Goal: Task Accomplishment & Management: Complete application form

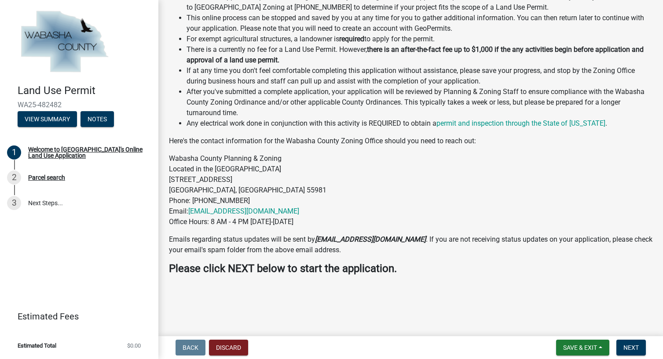
scroll to position [124, 0]
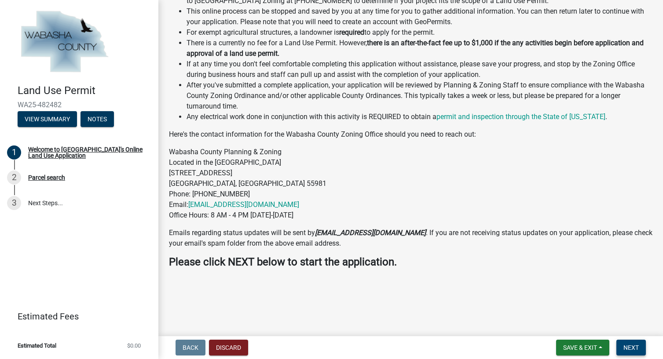
click at [637, 351] on span "Next" at bounding box center [630, 347] width 15 height 7
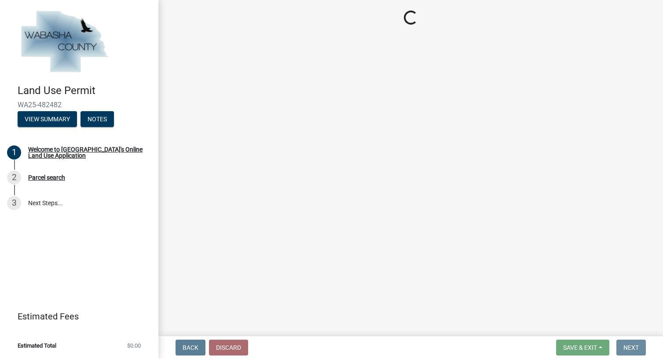
scroll to position [0, 0]
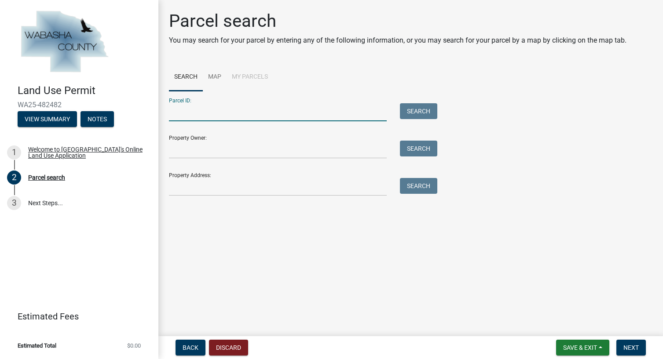
click at [207, 110] on input "Parcel ID:" at bounding box center [278, 112] width 218 height 18
type input "r"
type input "R16.00032.03"
click at [412, 108] on button "Search" at bounding box center [418, 111] width 37 height 16
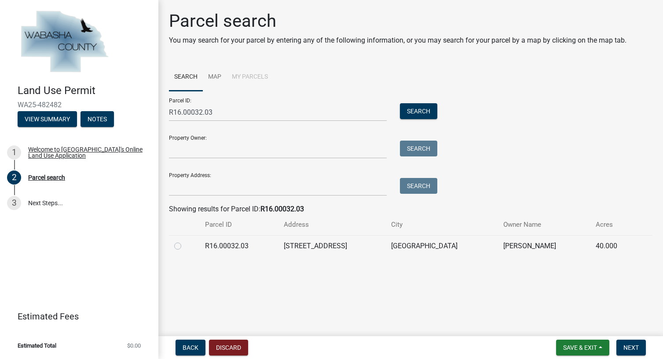
click at [185, 241] on label at bounding box center [185, 241] width 0 height 0
click at [185, 247] on input "radio" at bounding box center [188, 244] width 6 height 6
radio input "true"
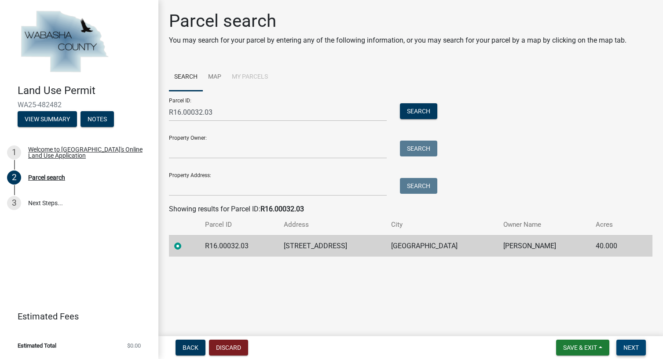
click at [633, 346] on span "Next" at bounding box center [630, 347] width 15 height 7
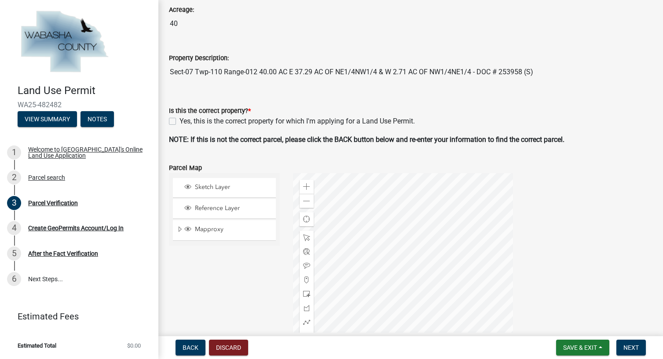
scroll to position [100, 0]
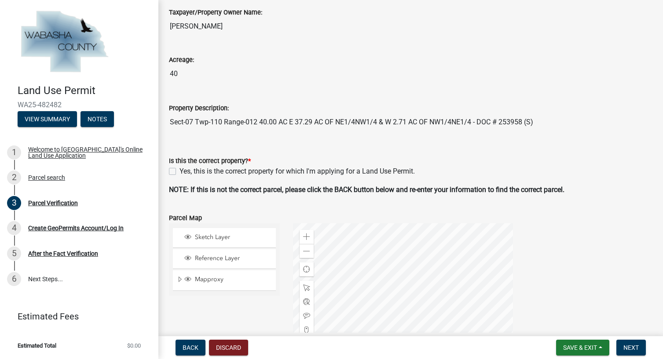
click at [179, 171] on label "Yes, this is the correct property for which I'm applying for a Land Use Permit." at bounding box center [296, 171] width 235 height 11
click at [179, 171] on input "Yes, this is the correct property for which I'm applying for a Land Use Permit." at bounding box center [182, 169] width 6 height 6
checkbox input "true"
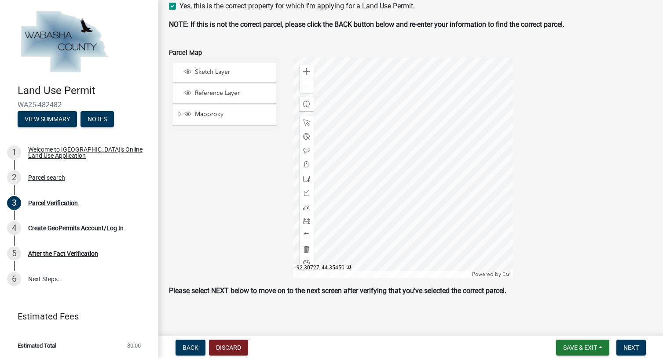
scroll to position [270, 0]
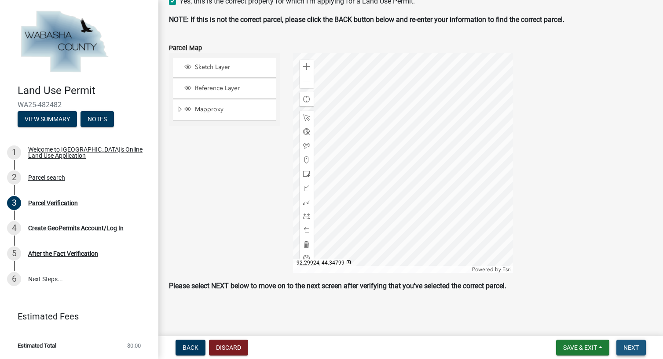
click at [635, 347] on span "Next" at bounding box center [630, 347] width 15 height 7
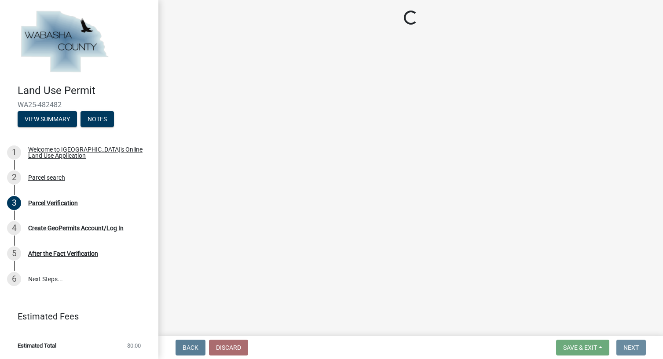
scroll to position [0, 0]
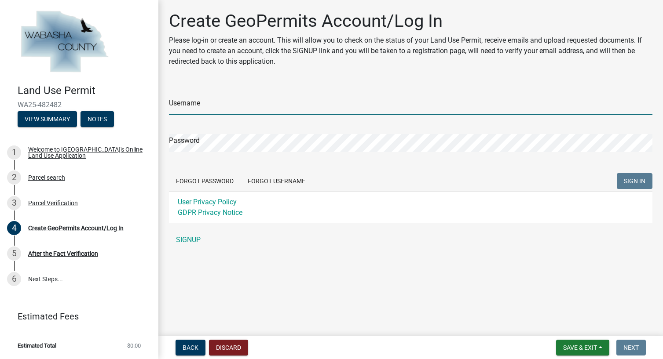
click at [212, 107] on input "Username" at bounding box center [410, 106] width 483 height 18
type input "M"
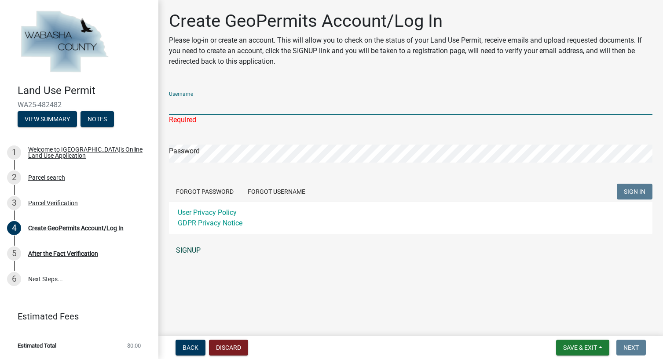
click at [195, 252] on link "SIGNUP" at bounding box center [410, 251] width 483 height 18
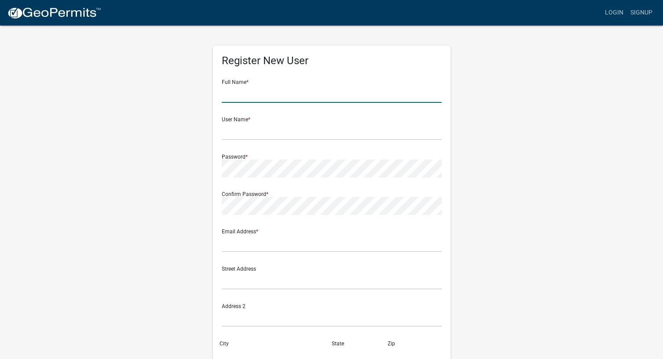
click at [246, 90] on input "text" at bounding box center [332, 94] width 220 height 18
type input "[PERSON_NAME]"
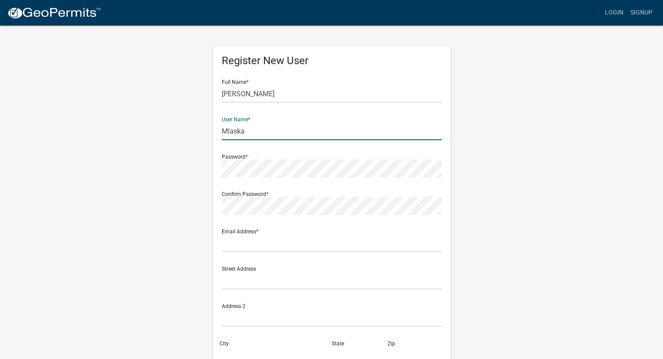
type input "Mlaska"
click at [246, 242] on input "text" at bounding box center [332, 243] width 220 height 18
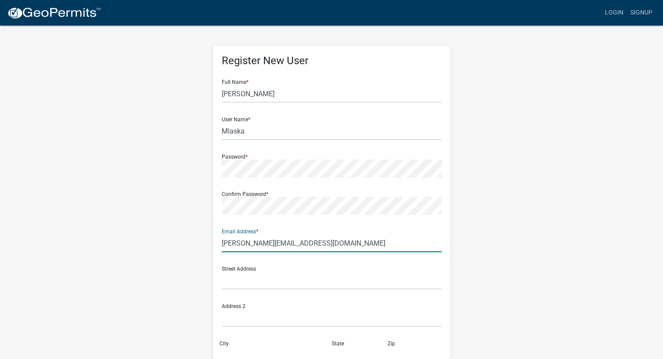
type input "[PERSON_NAME][EMAIL_ADDRESS][DOMAIN_NAME]"
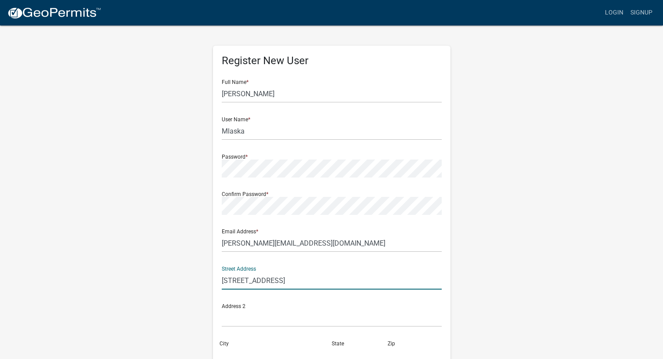
type input "[STREET_ADDRESS]"
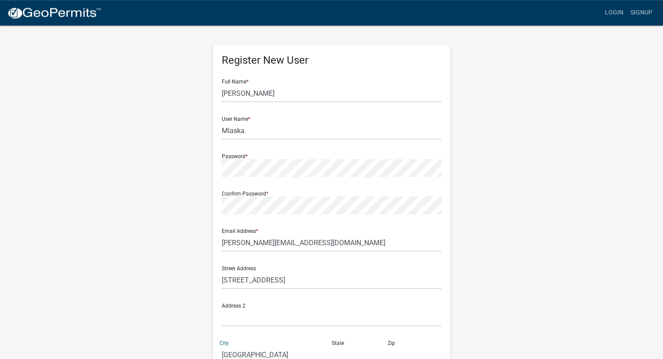
type input "[GEOGRAPHIC_DATA]"
type input "MN"
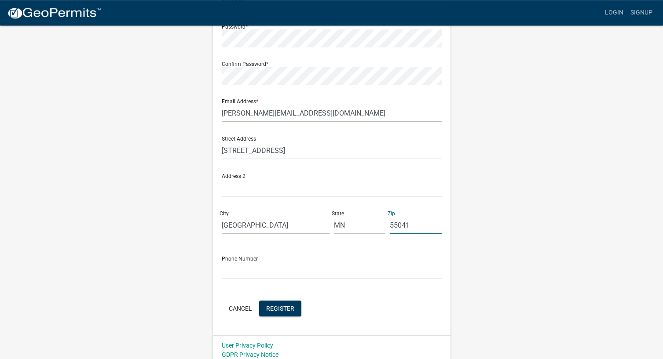
scroll to position [136, 0]
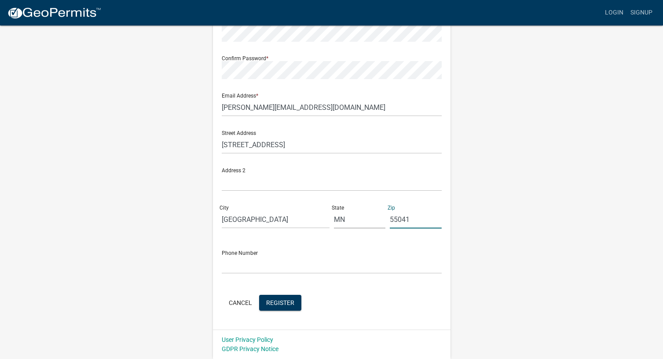
type input "55041"
click at [243, 270] on input "text" at bounding box center [332, 265] width 220 height 18
type input "[PHONE_NUMBER]"
click at [281, 306] on span "Register" at bounding box center [280, 302] width 28 height 7
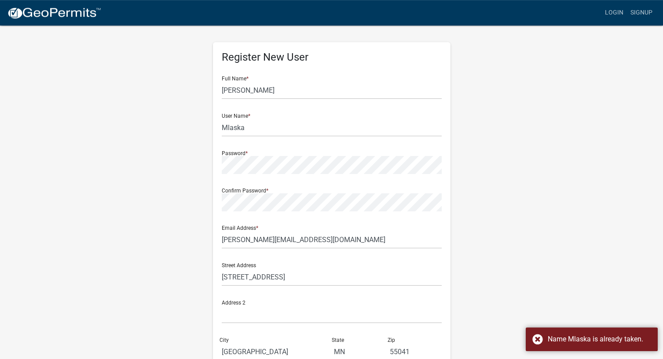
scroll to position [0, 0]
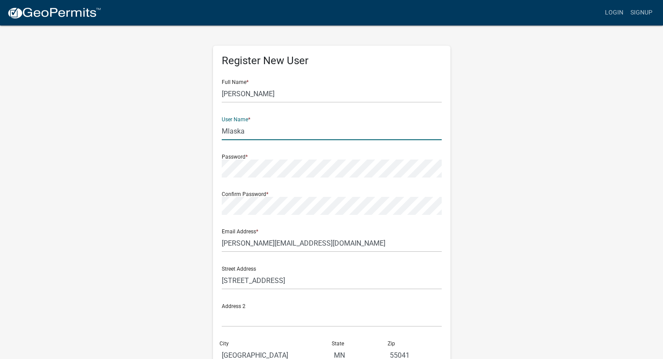
click at [254, 132] on input "Mlaska" at bounding box center [332, 131] width 220 height 18
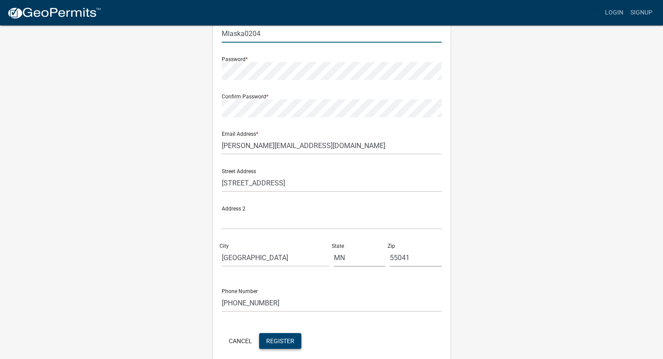
scroll to position [136, 0]
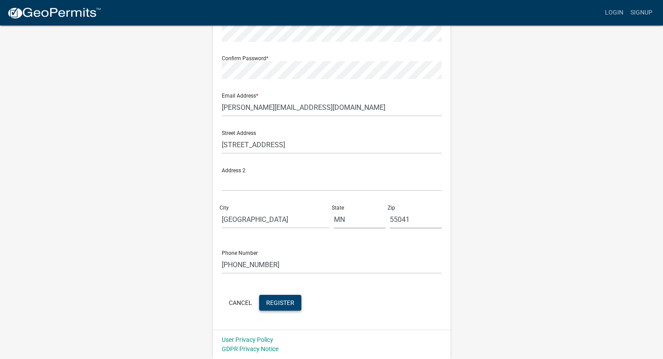
type input "Mlaska0204"
click at [280, 304] on span "Register" at bounding box center [280, 302] width 28 height 7
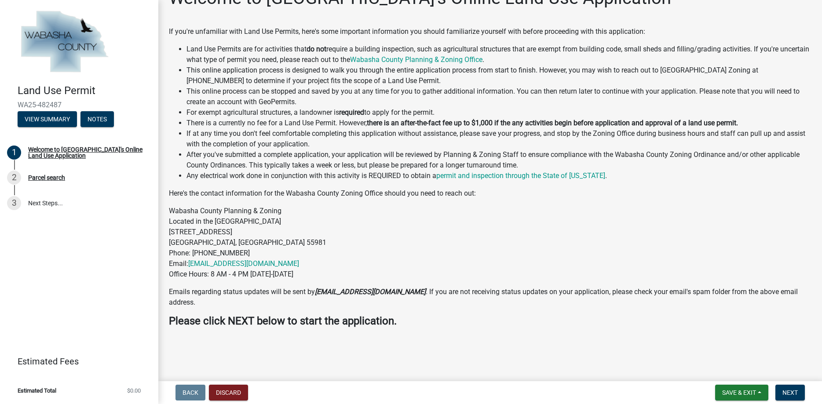
scroll to position [37, 0]
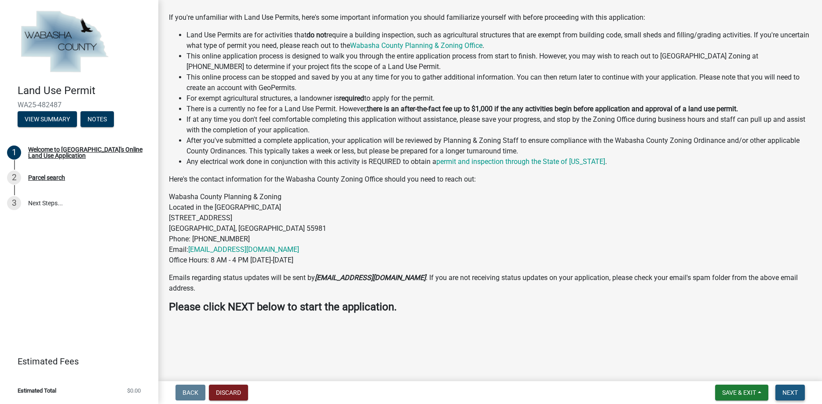
click at [662, 359] on span "Next" at bounding box center [789, 392] width 15 height 7
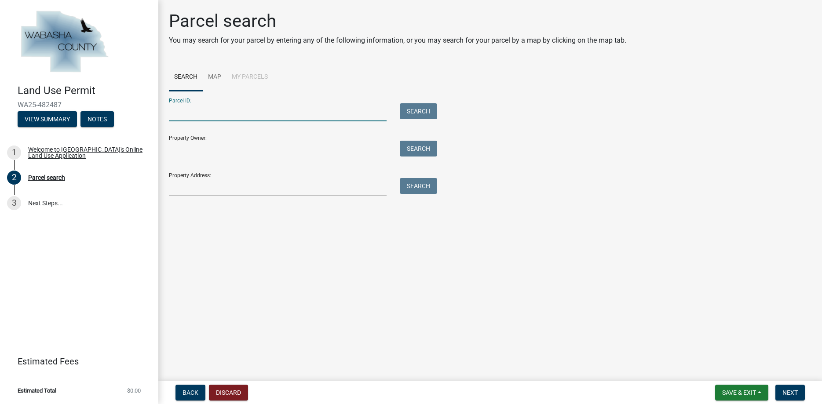
click at [196, 112] on input "Parcel ID:" at bounding box center [278, 112] width 218 height 18
type input "R16.00032.03"
click at [418, 109] on button "Search" at bounding box center [418, 111] width 37 height 16
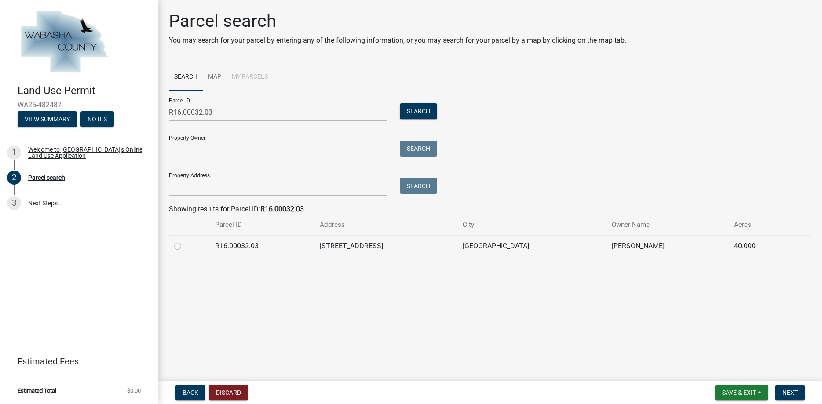
drag, startPoint x: 178, startPoint y: 248, endPoint x: 314, endPoint y: 278, distance: 139.2
click at [185, 241] on label at bounding box center [185, 241] width 0 height 0
click at [185, 247] on input "radio" at bounding box center [188, 244] width 6 height 6
radio input "true"
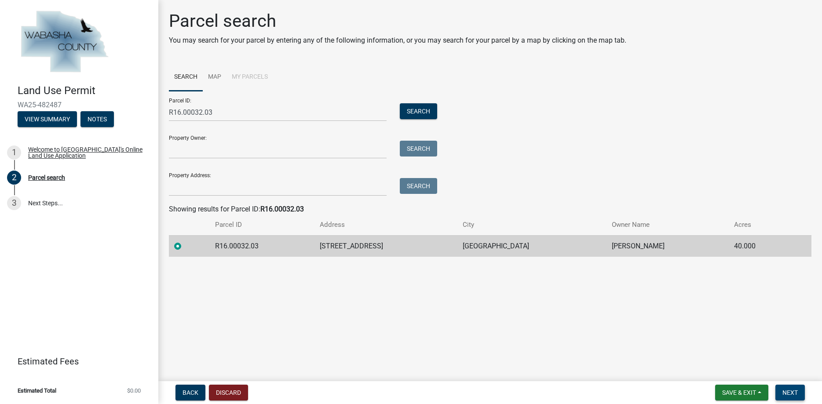
click at [662, 359] on span "Next" at bounding box center [789, 392] width 15 height 7
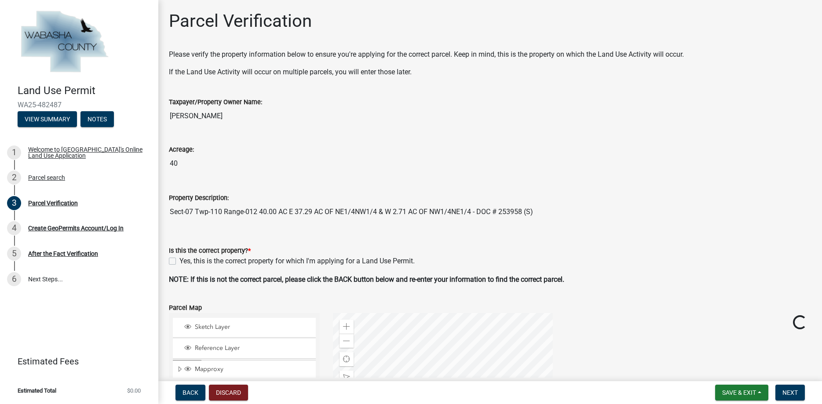
click at [172, 265] on div "Yes, this is the correct property for which I'm applying for a Land Use Permit." at bounding box center [490, 261] width 642 height 11
click at [178, 260] on div "Yes, this is the correct property for which I'm applying for a Land Use Permit." at bounding box center [490, 261] width 642 height 11
drag, startPoint x: 172, startPoint y: 263, endPoint x: 218, endPoint y: 275, distance: 46.9
click at [179, 263] on label "Yes, this is the correct property for which I'm applying for a Land Use Permit." at bounding box center [296, 261] width 235 height 11
click at [179, 262] on input "Yes, this is the correct property for which I'm applying for a Land Use Permit." at bounding box center [182, 259] width 6 height 6
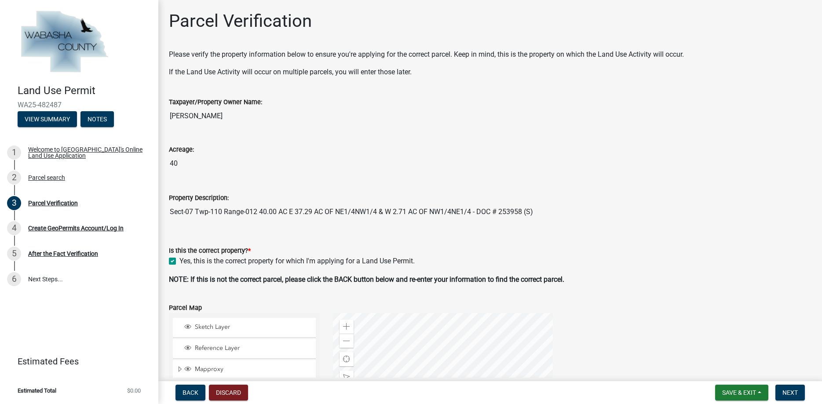
checkbox input "true"
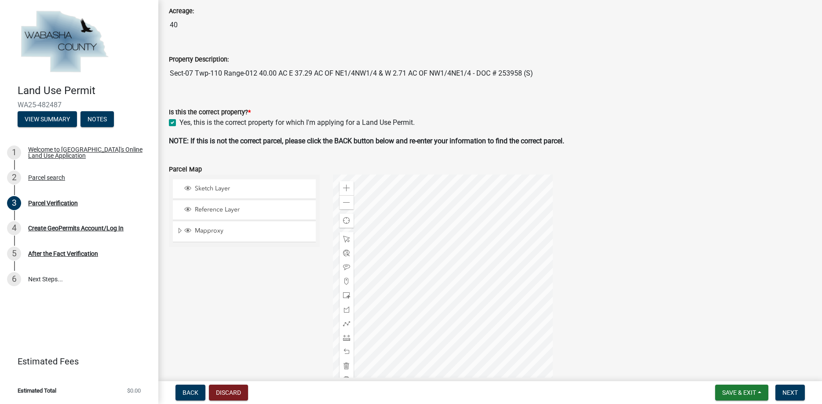
scroll to position [150, 0]
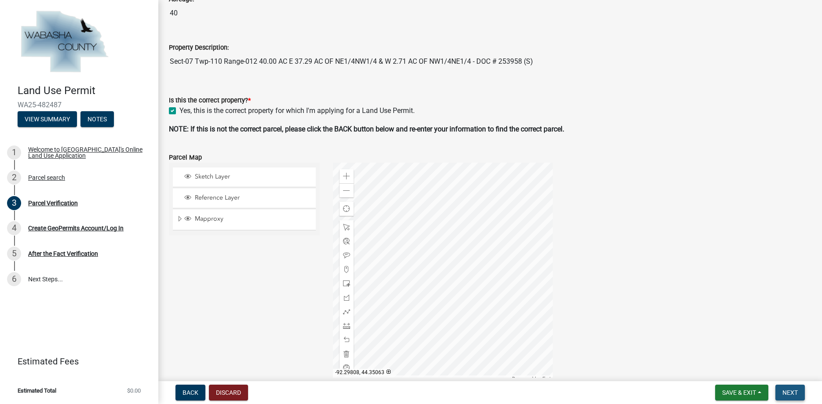
click at [662, 359] on button "Next" at bounding box center [789, 393] width 29 height 16
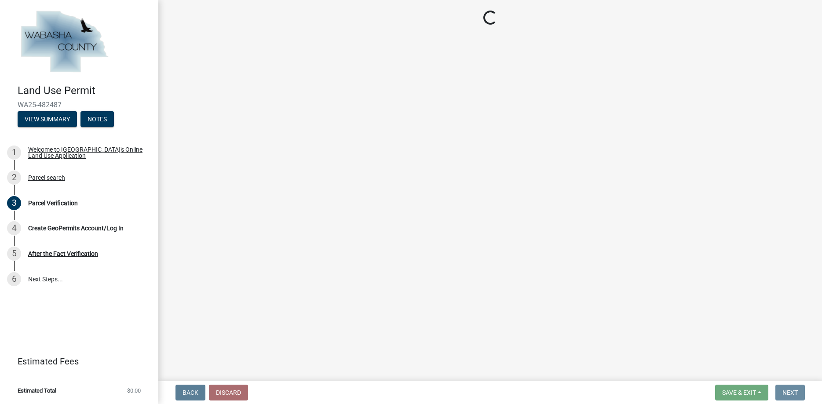
scroll to position [0, 0]
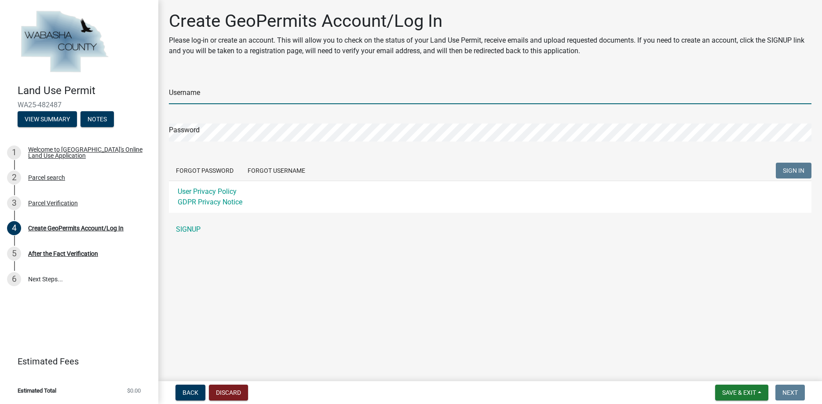
click at [187, 93] on input "Username" at bounding box center [490, 95] width 642 height 18
type input "Mlaska"
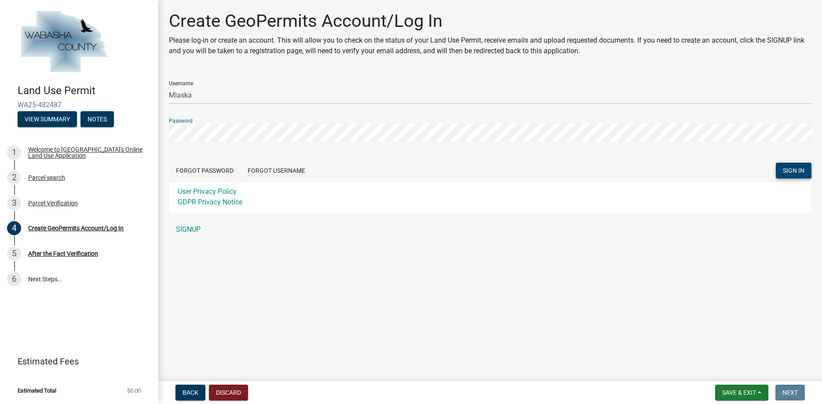
click at [662, 168] on span "SIGN IN" at bounding box center [794, 170] width 22 height 7
click at [662, 169] on span "SIGN IN" at bounding box center [794, 170] width 22 height 7
click at [203, 171] on button "Forgot Password" at bounding box center [205, 171] width 72 height 16
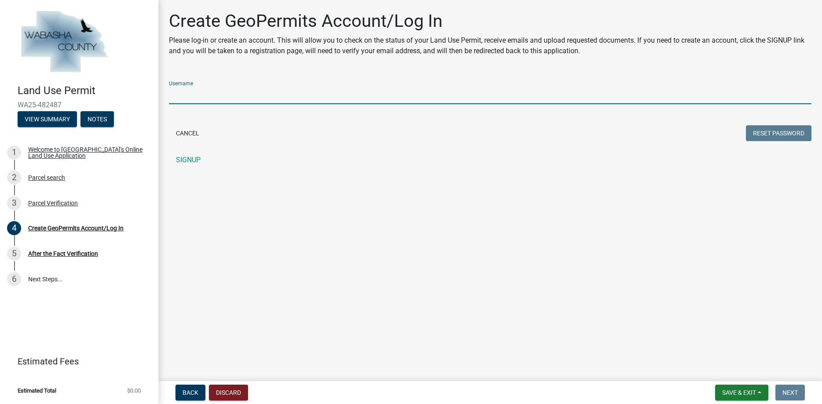
click at [193, 88] on input "Username" at bounding box center [490, 95] width 642 height 18
type input "Mlaska"
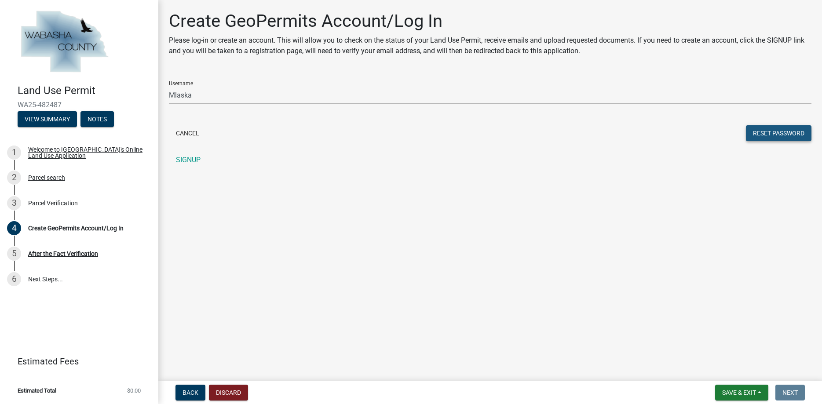
click at [662, 133] on button "Reset Password" at bounding box center [779, 133] width 66 height 16
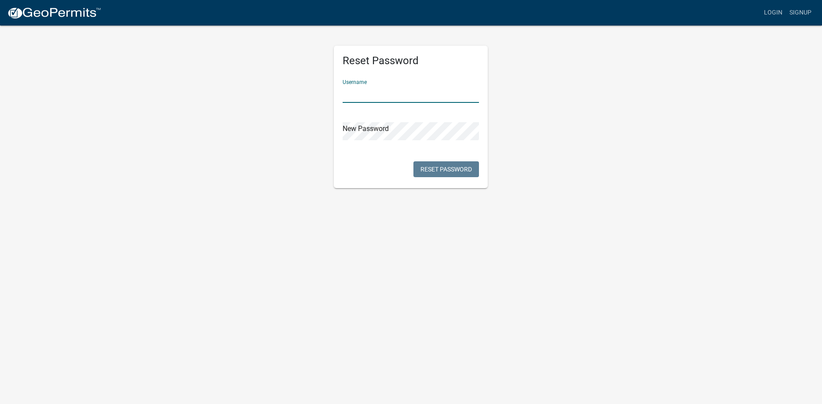
click at [367, 94] on input "text" at bounding box center [411, 94] width 136 height 18
type input "Mlaska"
click at [447, 170] on button "Reset Password" at bounding box center [446, 169] width 66 height 16
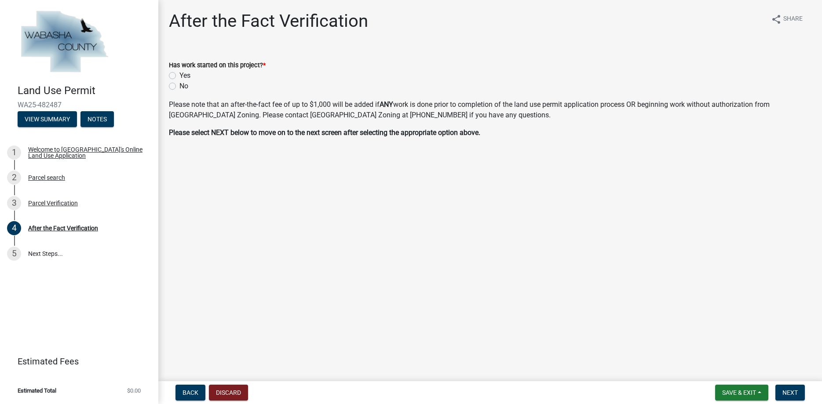
click at [352, 77] on div "Yes" at bounding box center [490, 75] width 642 height 11
click at [179, 86] on label "No" at bounding box center [183, 86] width 9 height 11
click at [179, 86] on input "No" at bounding box center [182, 84] width 6 height 6
radio input "true"
click at [792, 394] on span "Next" at bounding box center [789, 392] width 15 height 7
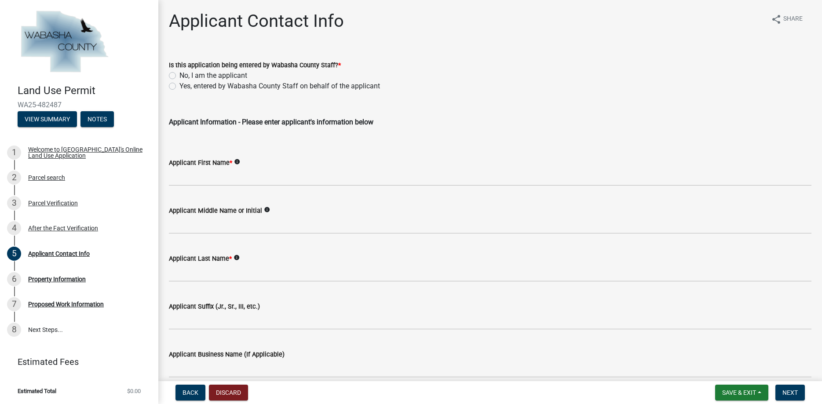
click at [179, 76] on label "No, I am the applicant" at bounding box center [213, 75] width 68 height 11
click at [179, 76] on input "No, I am the applicant" at bounding box center [182, 73] width 6 height 6
radio input "true"
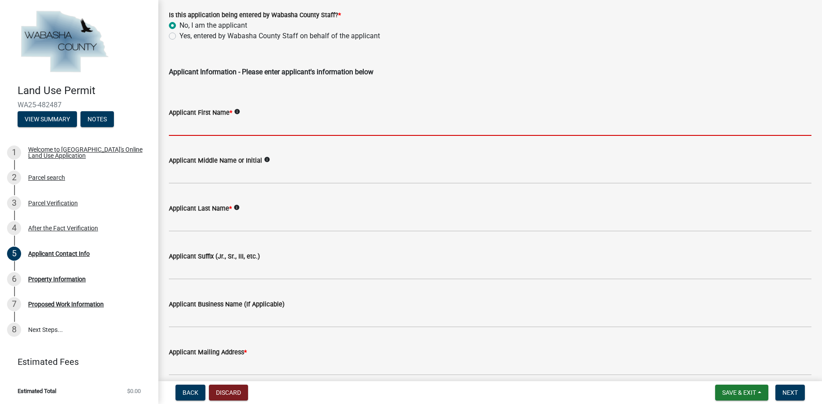
click at [211, 128] on input "Applicant First Name *" at bounding box center [490, 127] width 642 height 18
type input "m"
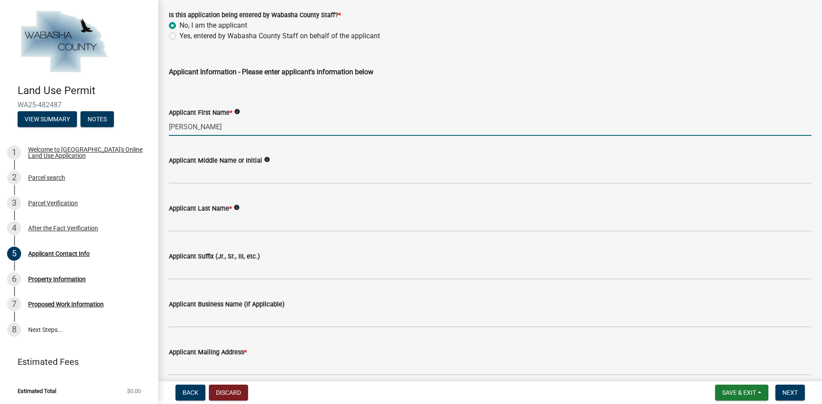
type input "[PERSON_NAME]"
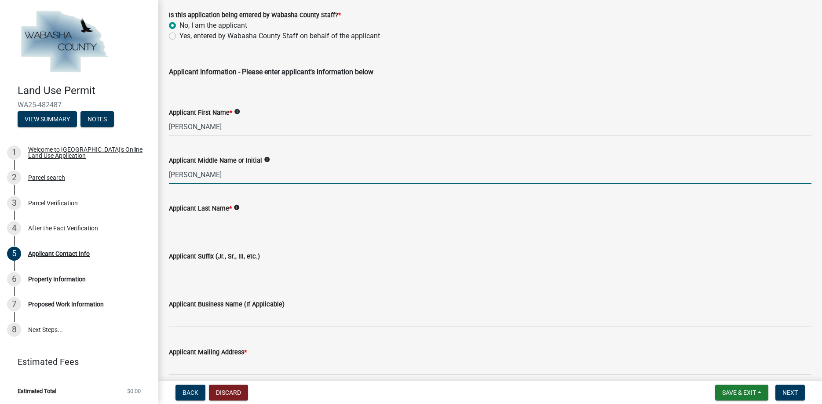
type input "John"
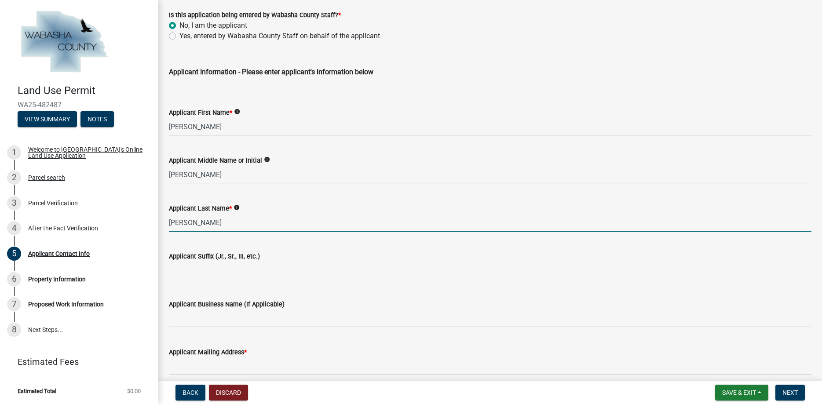
type input "Laska"
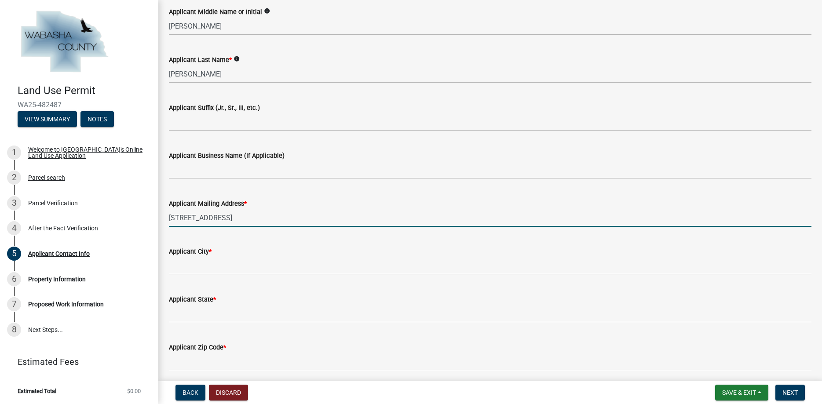
scroll to position [251, 0]
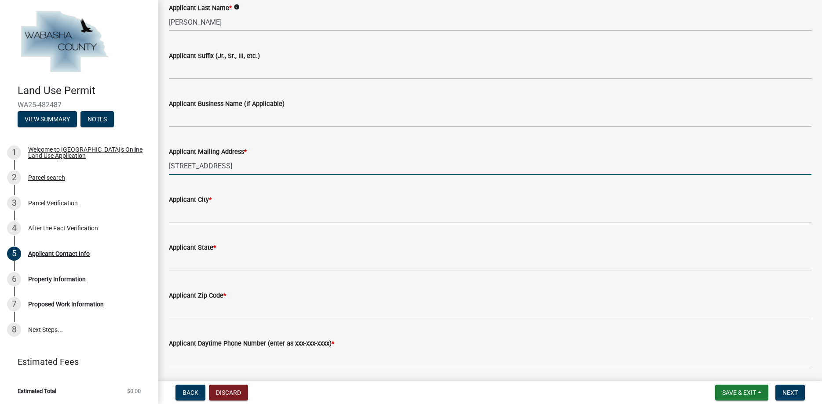
type input "[STREET_ADDRESS]"
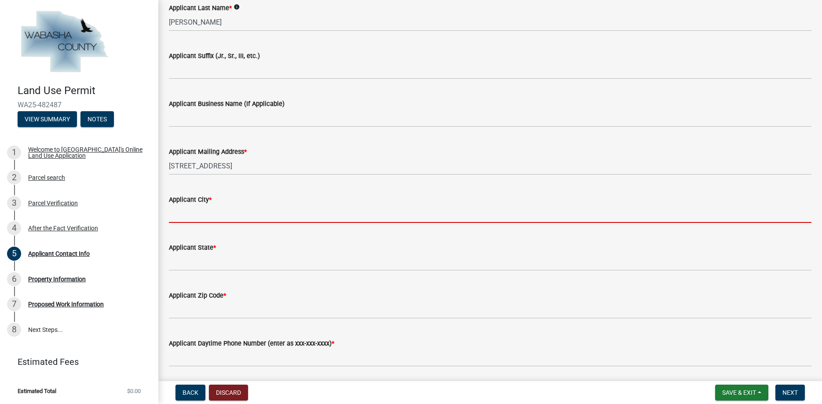
click at [200, 215] on input "Applicant City *" at bounding box center [490, 214] width 642 height 18
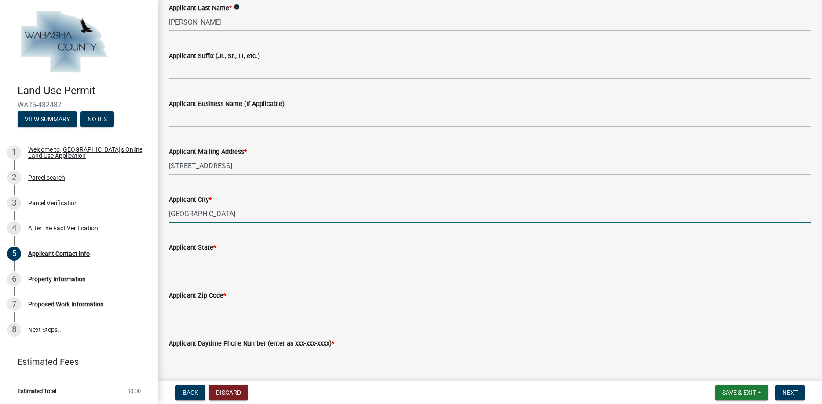
type input "[GEOGRAPHIC_DATA]"
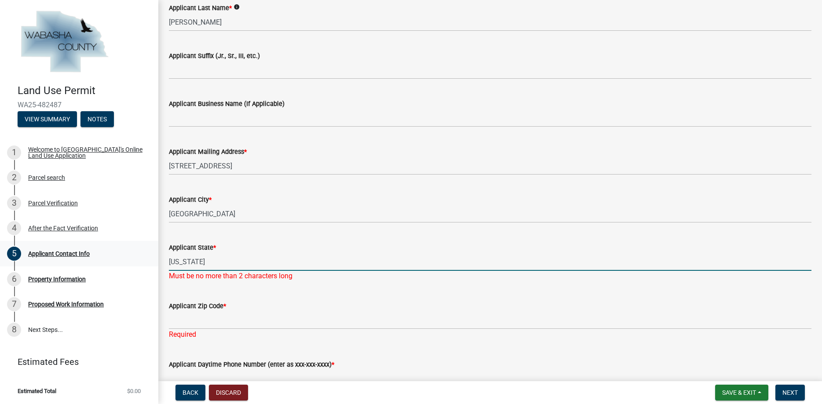
drag, startPoint x: 219, startPoint y: 262, endPoint x: 78, endPoint y: 263, distance: 141.1
click at [169, 263] on input "Minnesota" at bounding box center [490, 262] width 642 height 18
type input "MN"
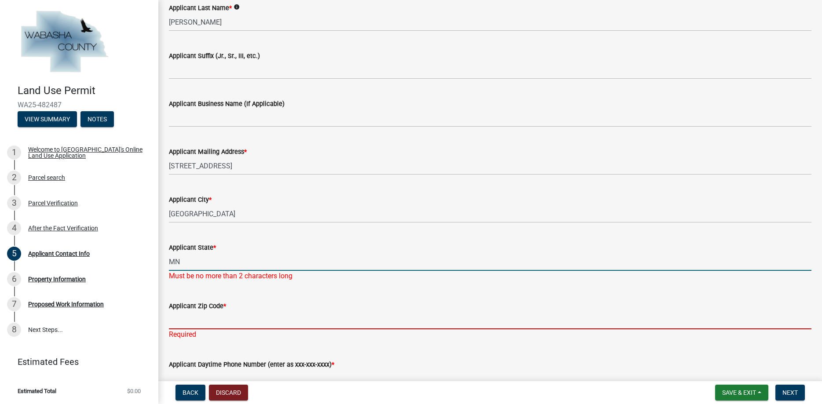
click at [200, 321] on input "Applicant Zip Code *" at bounding box center [490, 320] width 642 height 18
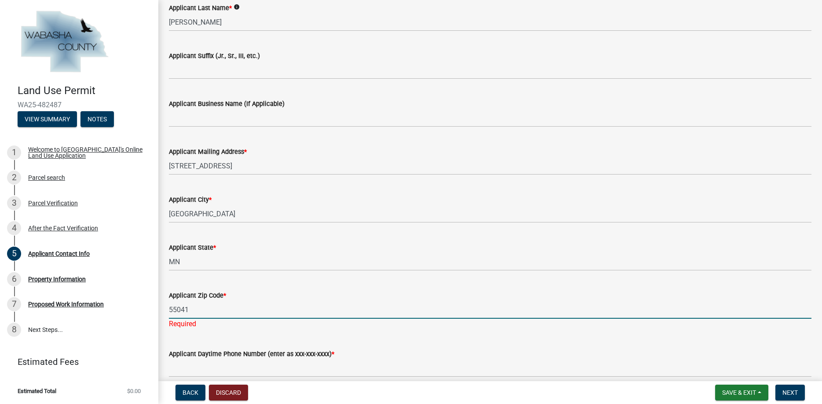
scroll to position [301, 0]
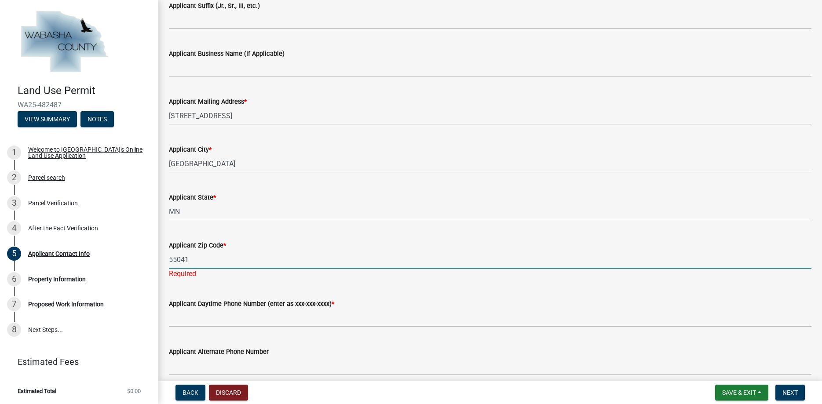
type input "55041"
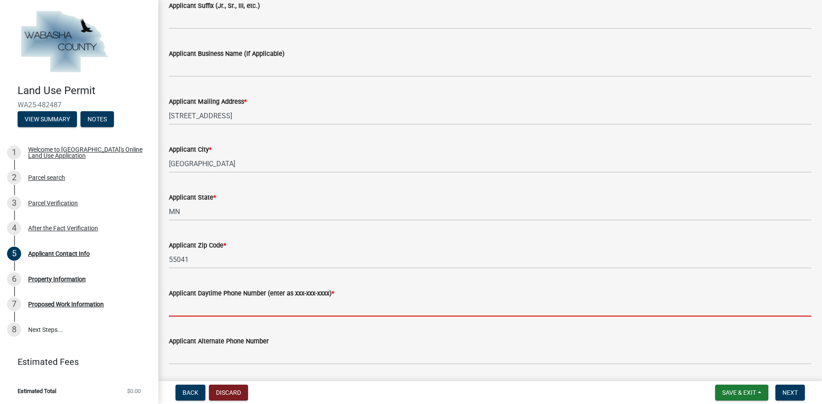
click at [222, 317] on input "Applicant Daytime Phone Number (enter as xxx-xxx-xxxx) *" at bounding box center [490, 308] width 642 height 18
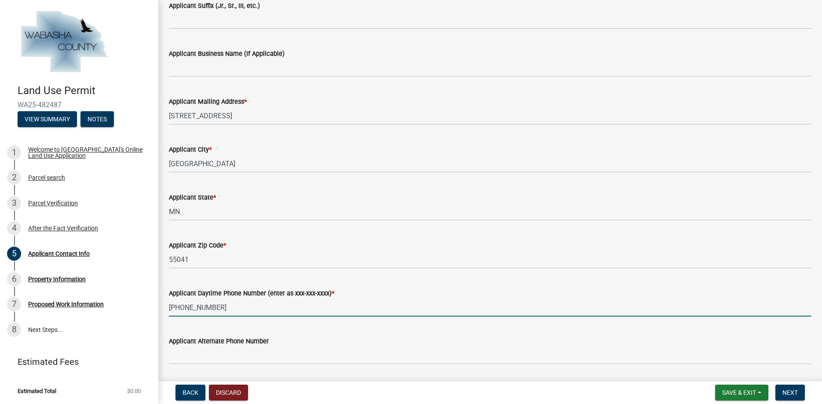
type input "[PHONE_NUMBER]"
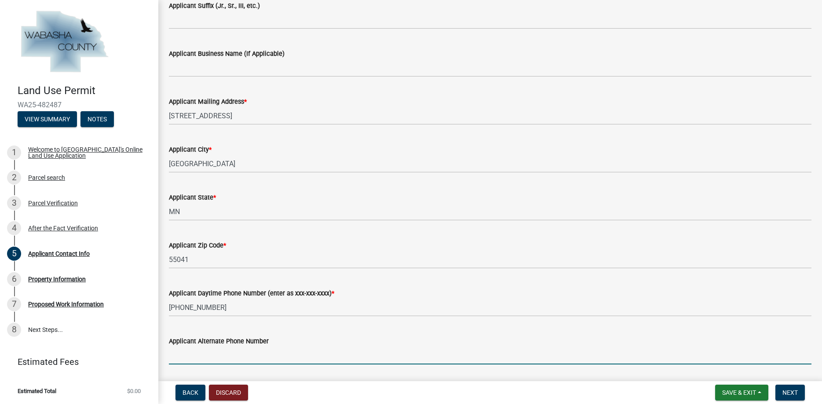
click at [196, 355] on input "Applicant Alternate Phone Number" at bounding box center [490, 355] width 642 height 18
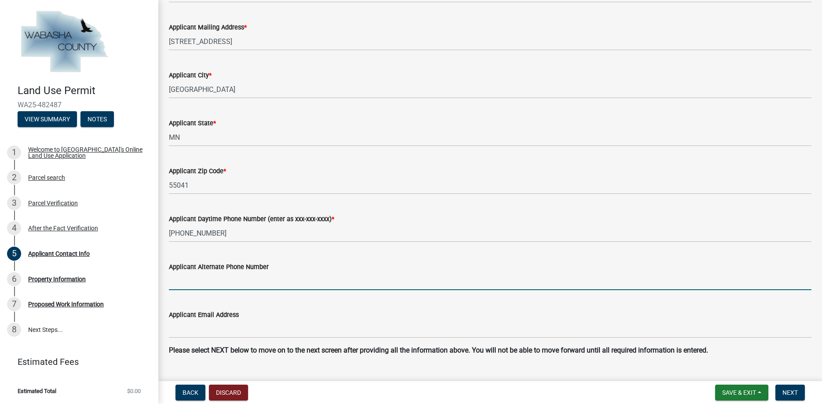
scroll to position [394, 0]
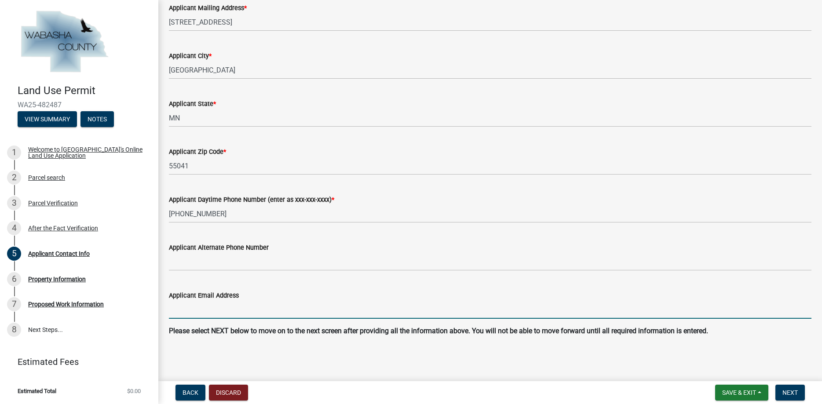
click at [201, 309] on input "Applicant Email Address" at bounding box center [490, 310] width 642 height 18
type input "[PERSON_NAME][EMAIL_ADDRESS][DOMAIN_NAME]"
click at [790, 388] on button "Next" at bounding box center [789, 393] width 29 height 16
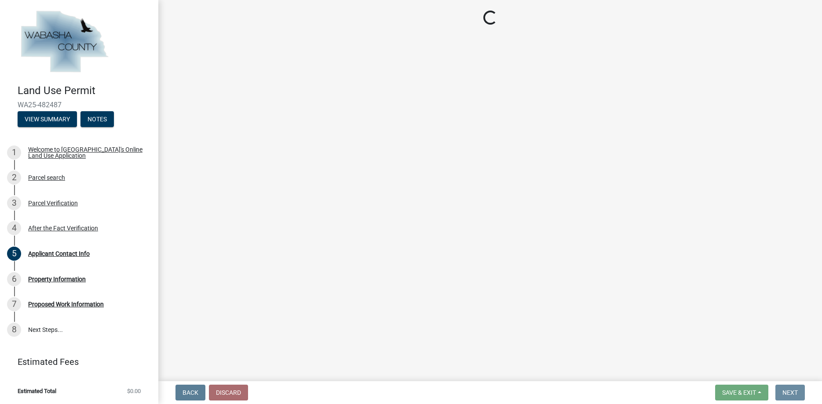
scroll to position [0, 0]
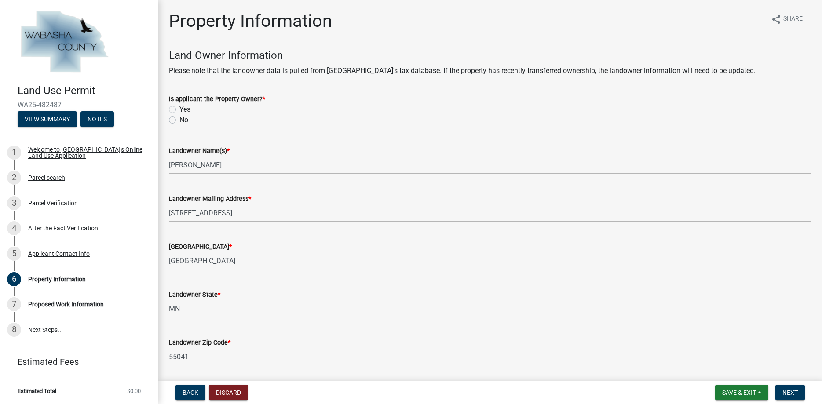
click at [330, 109] on div "Yes" at bounding box center [490, 109] width 642 height 11
click at [179, 109] on label "Yes" at bounding box center [184, 109] width 11 height 11
click at [179, 109] on input "Yes" at bounding box center [182, 107] width 6 height 6
radio input "true"
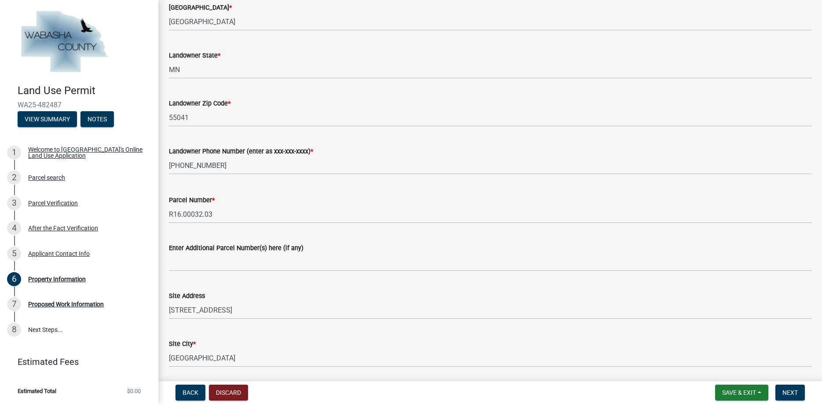
scroll to position [350, 0]
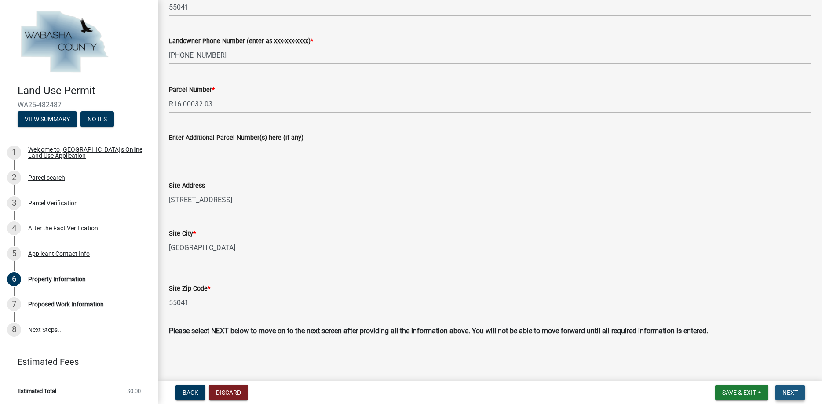
click at [794, 394] on span "Next" at bounding box center [789, 392] width 15 height 7
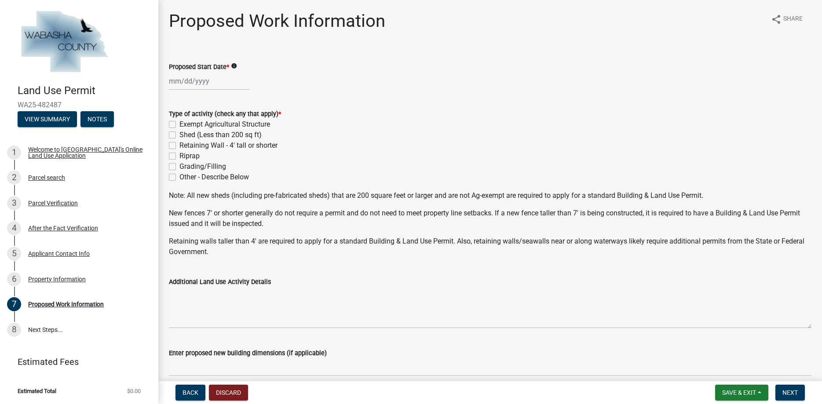
click at [179, 125] on label "Exempt Agricultural Structure" at bounding box center [224, 124] width 91 height 11
click at [179, 125] on input "Exempt Agricultural Structure" at bounding box center [182, 122] width 6 height 6
checkbox input "true"
checkbox input "false"
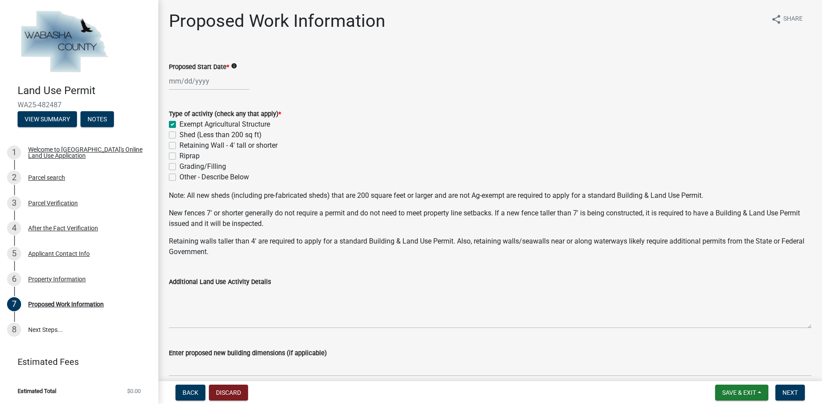
checkbox input "false"
click at [183, 84] on input "Proposed Start Date *" at bounding box center [209, 81] width 80 height 18
select select "9"
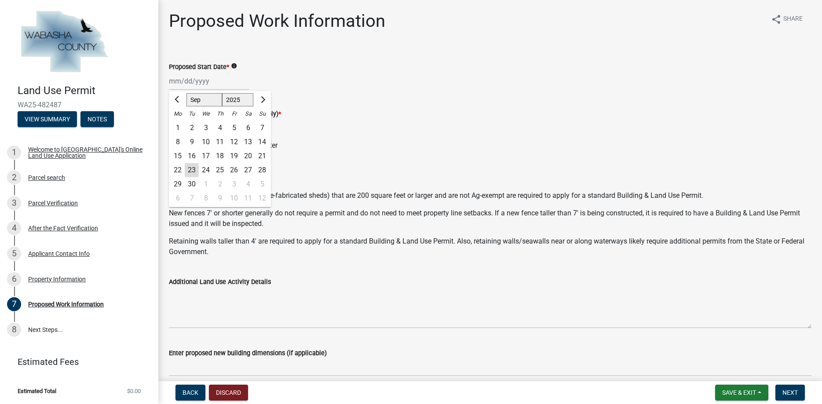
click at [206, 186] on div "1" at bounding box center [206, 184] width 14 height 14
type input "10/01/2025"
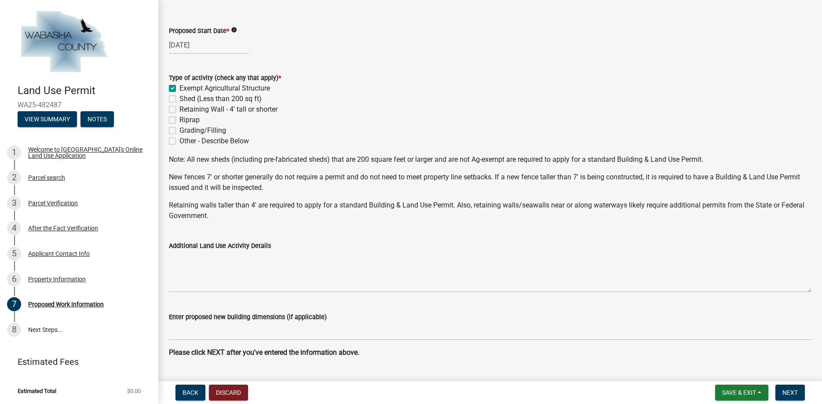
scroll to position [50, 0]
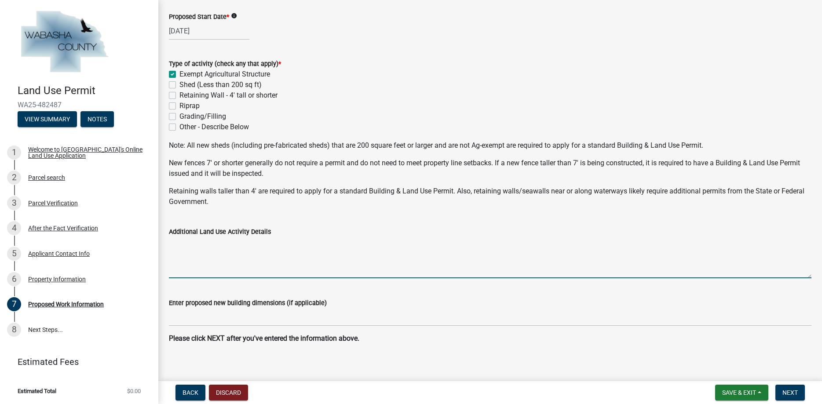
click at [200, 249] on textarea "Additional Land Use Activity Details" at bounding box center [490, 257] width 642 height 41
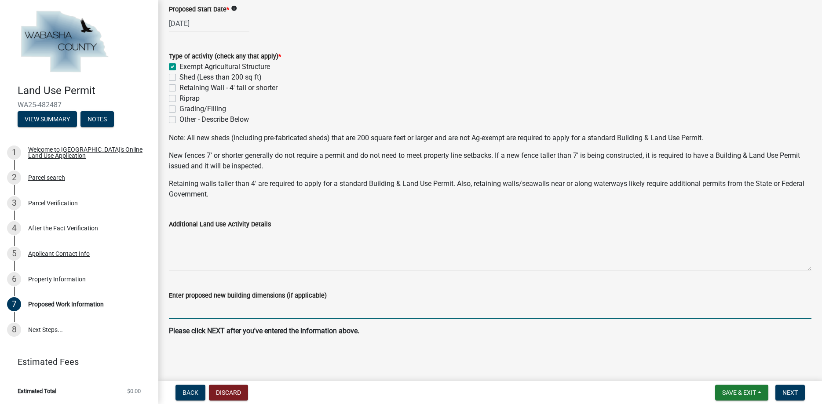
click at [193, 301] on input "Enter proposed new building dimensions (if applicable)" at bounding box center [490, 310] width 642 height 18
type input "30 x 96"
click at [790, 389] on button "Next" at bounding box center [789, 393] width 29 height 16
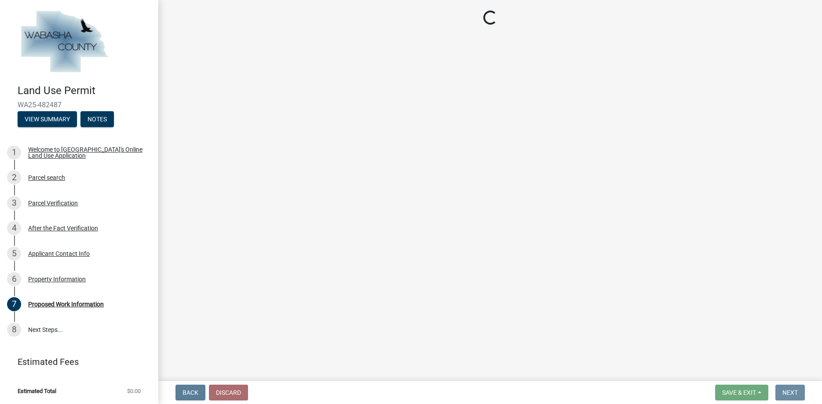
scroll to position [0, 0]
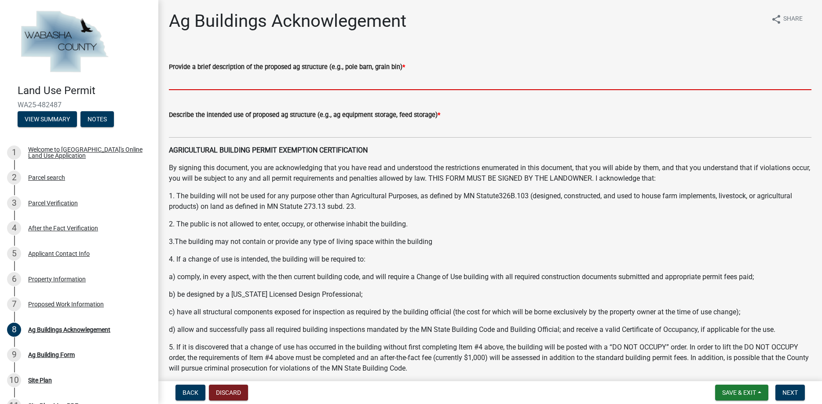
click at [225, 82] on input "Provide a brief description of the proposed ag structure (e.g., pole barn, grai…" at bounding box center [490, 81] width 642 height 18
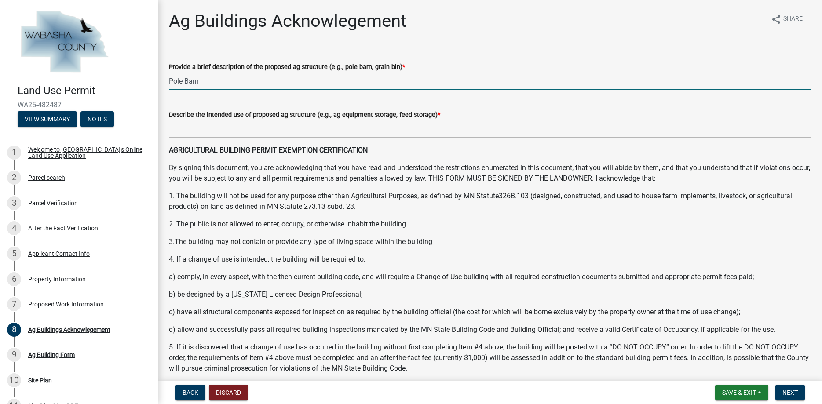
type input "Pole Barn"
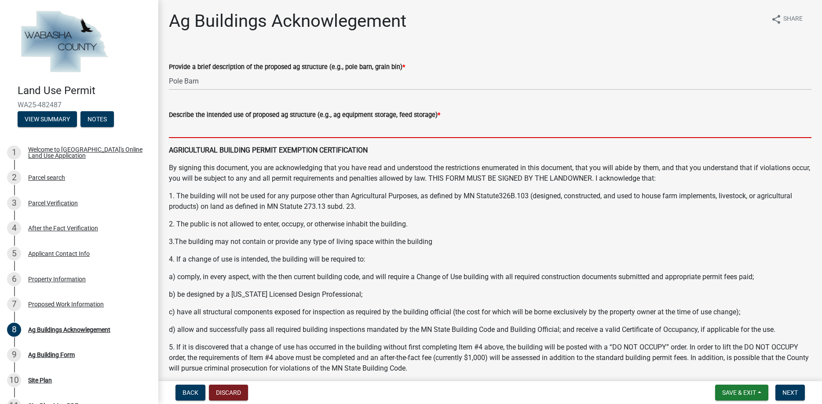
click at [228, 134] on input "Describe the intended use of proposed ag structure (e.g., ag equipment storage,…" at bounding box center [490, 129] width 642 height 18
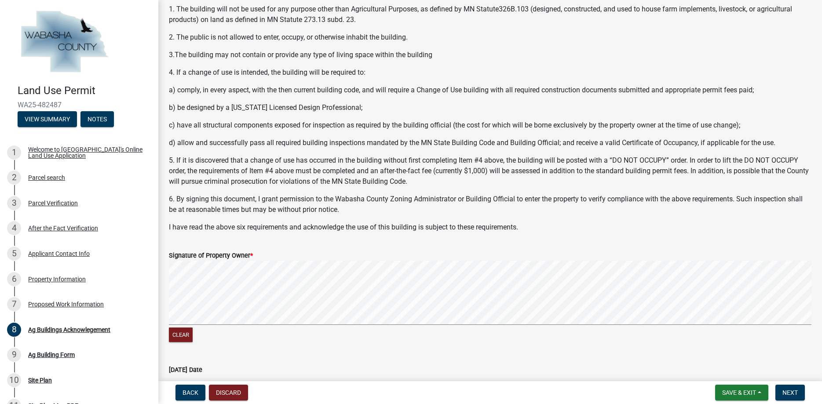
scroll to position [201, 0]
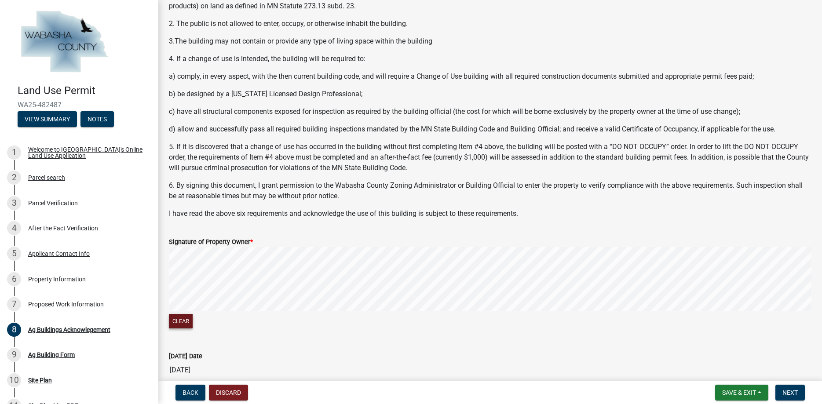
type input "House Farm Implements, Livestock, Hay, Grain"
click at [184, 317] on button "Clear" at bounding box center [181, 321] width 24 height 15
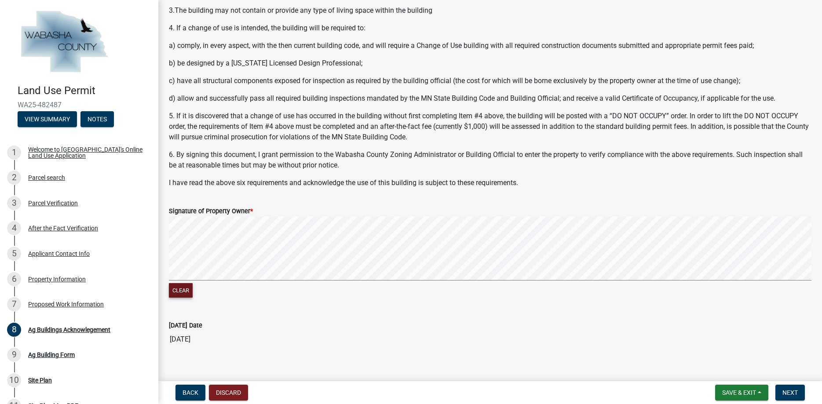
scroll to position [243, 0]
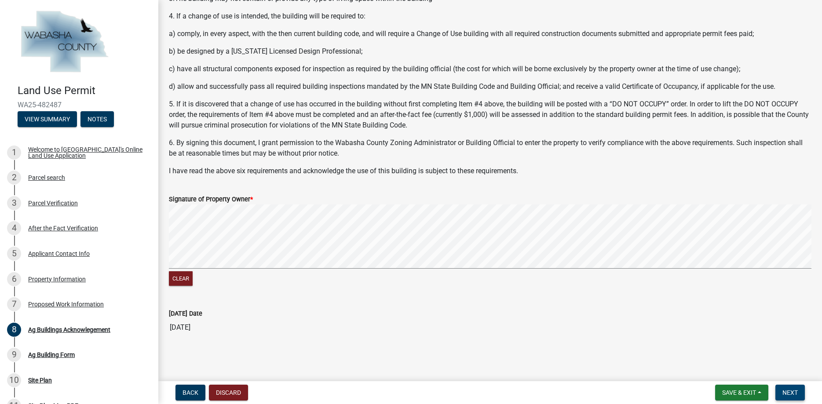
click at [793, 390] on span "Next" at bounding box center [789, 392] width 15 height 7
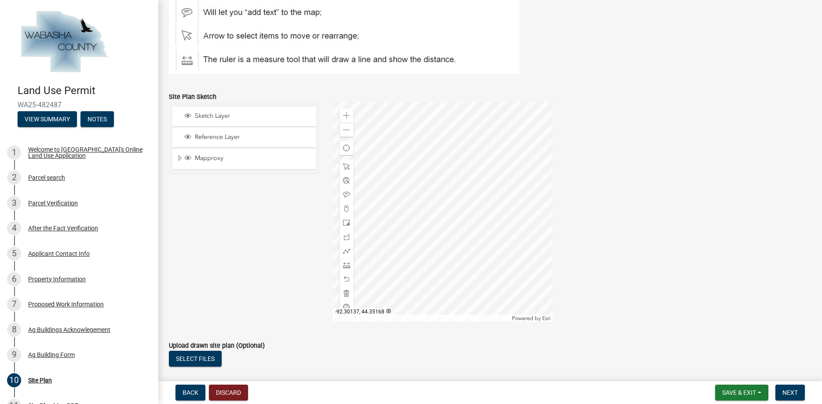
scroll to position [301, 0]
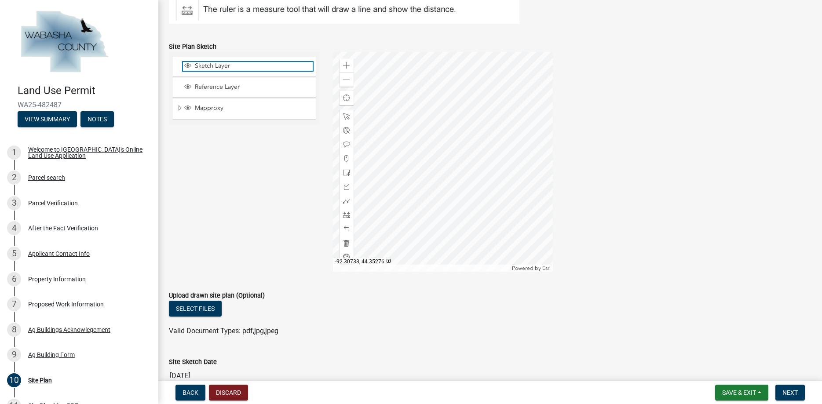
click at [210, 69] on span "Sketch Layer" at bounding box center [253, 66] width 120 height 8
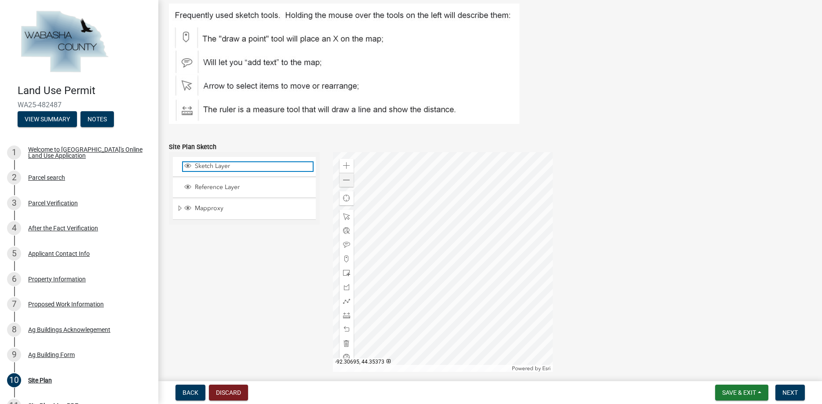
scroll to position [251, 0]
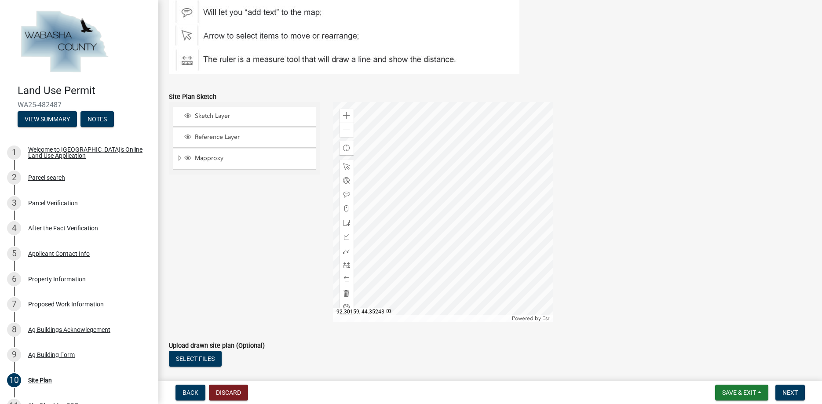
click at [461, 173] on div at bounding box center [443, 212] width 220 height 220
click at [345, 116] on span at bounding box center [346, 115] width 7 height 7
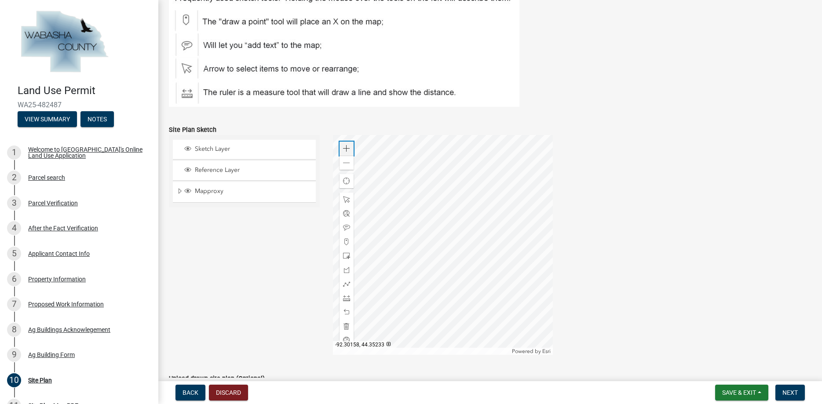
scroll to position [201, 0]
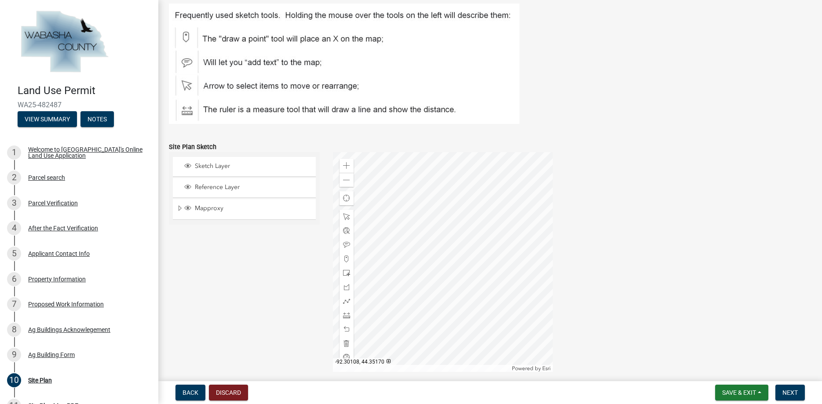
click at [491, 273] on div at bounding box center [443, 262] width 220 height 220
click at [346, 169] on span at bounding box center [346, 165] width 7 height 7
click at [394, 231] on div at bounding box center [443, 262] width 220 height 220
click at [346, 169] on span at bounding box center [346, 165] width 7 height 7
click at [476, 259] on div at bounding box center [443, 262] width 220 height 220
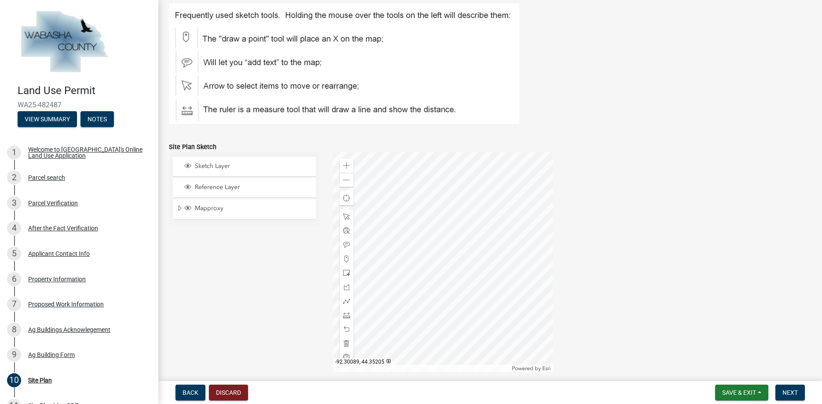
click at [476, 260] on div at bounding box center [443, 262] width 220 height 220
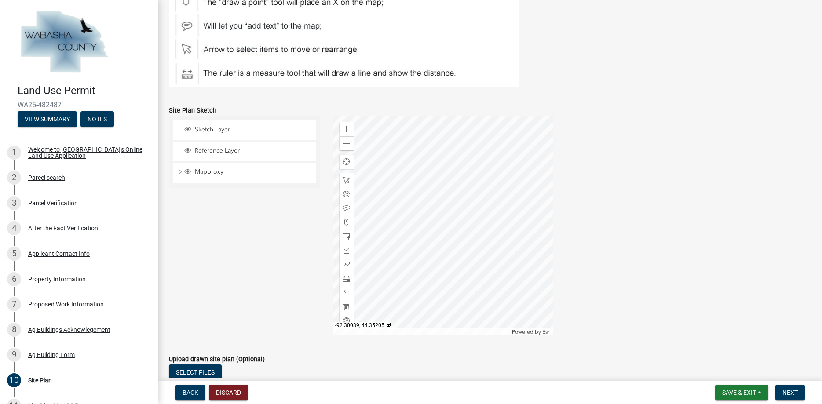
scroll to position [251, 0]
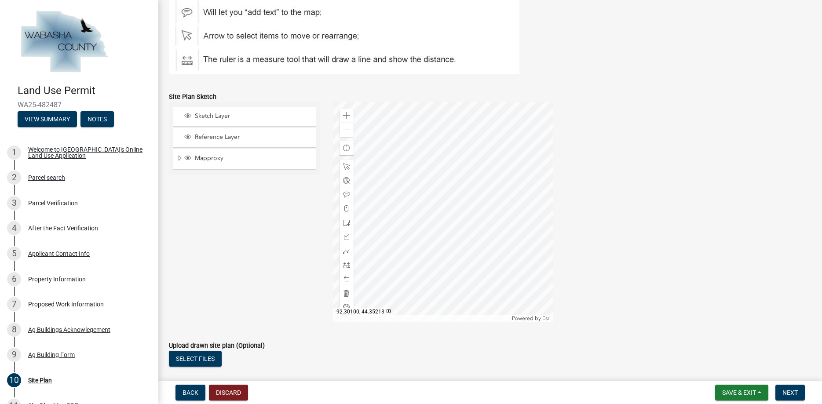
click at [415, 216] on div at bounding box center [443, 212] width 220 height 220
click at [426, 166] on div at bounding box center [443, 212] width 220 height 220
click at [437, 177] on div at bounding box center [443, 212] width 220 height 220
click at [441, 177] on div at bounding box center [443, 212] width 220 height 220
click at [480, 241] on div at bounding box center [443, 212] width 220 height 220
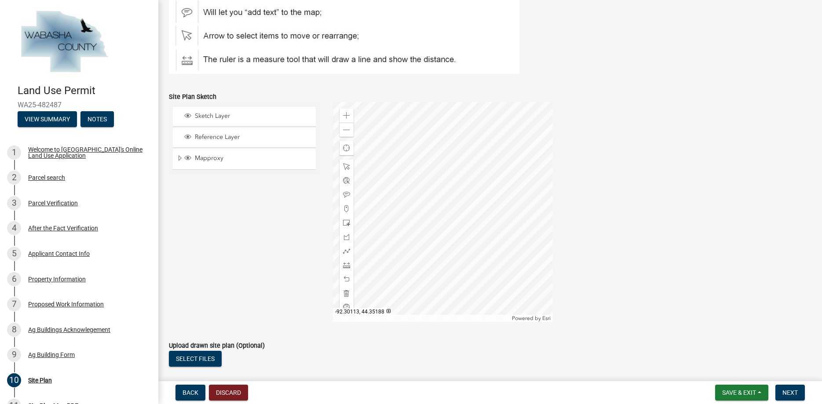
click at [433, 281] on div at bounding box center [443, 212] width 220 height 220
click at [473, 271] on div at bounding box center [443, 212] width 220 height 220
click at [455, 203] on div at bounding box center [443, 212] width 220 height 220
click at [447, 214] on div at bounding box center [443, 212] width 220 height 220
click at [417, 226] on div at bounding box center [443, 212] width 220 height 220
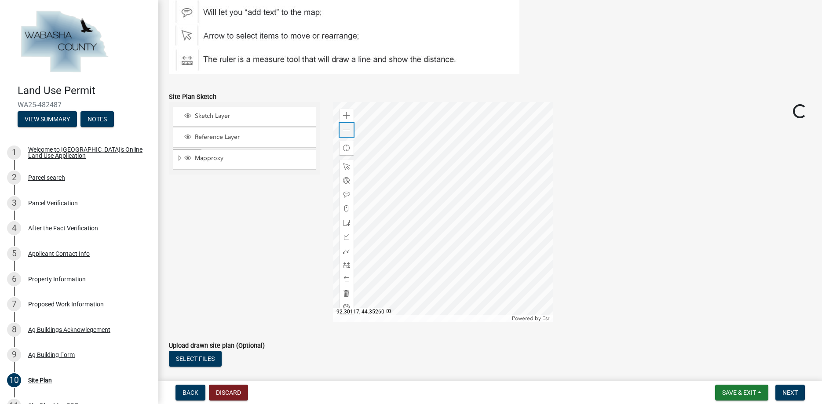
click at [344, 132] on span at bounding box center [346, 130] width 7 height 7
click at [463, 162] on div at bounding box center [443, 212] width 220 height 220
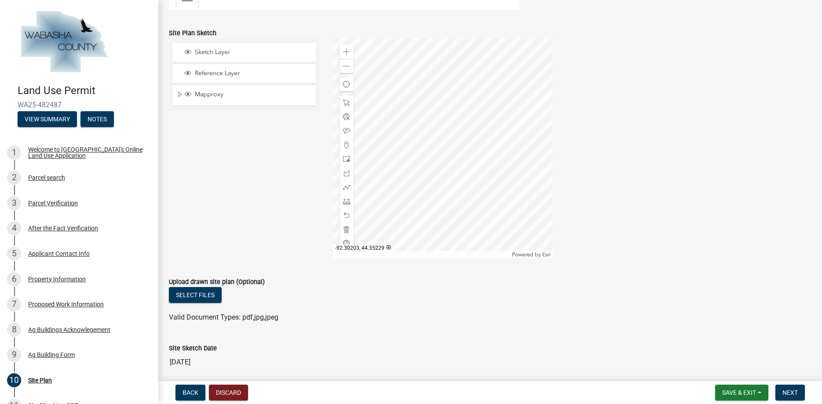
scroll to position [301, 0]
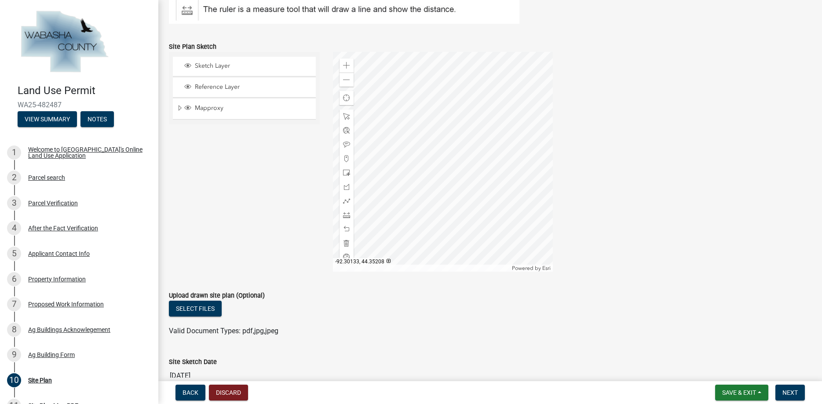
click at [418, 189] on div at bounding box center [443, 162] width 220 height 220
click at [468, 195] on div at bounding box center [443, 162] width 220 height 220
click at [629, 111] on div "Zoom in Zoom out Find my location Powered by Esri -92.29982, 44.35262 Loading..." at bounding box center [572, 162] width 492 height 220
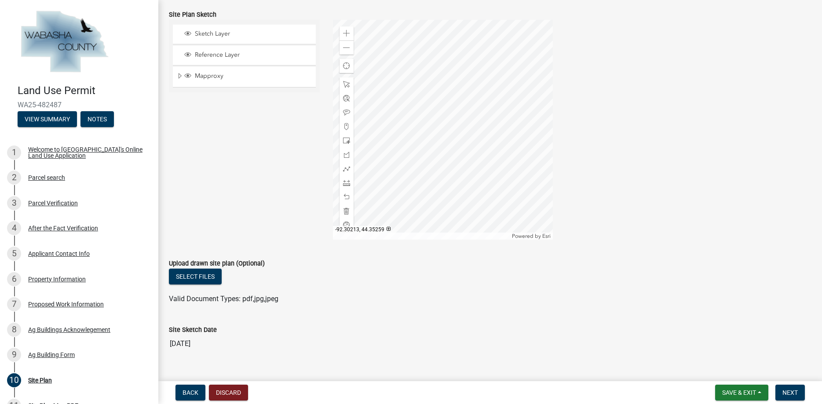
scroll to position [351, 0]
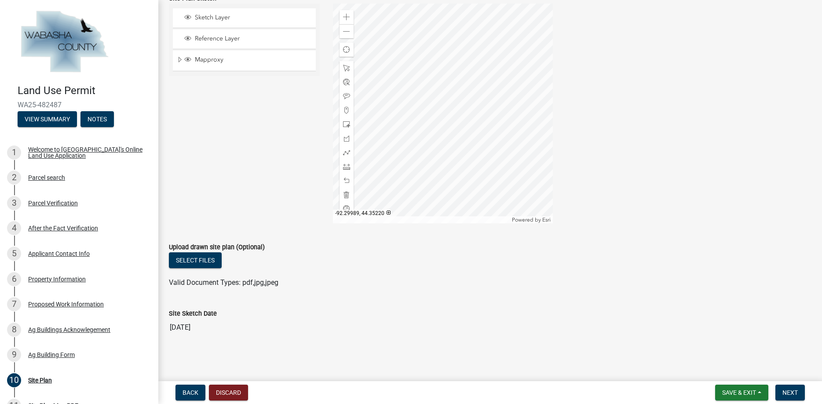
drag, startPoint x: 598, startPoint y: 97, endPoint x: 600, endPoint y: 111, distance: 14.2
click at [600, 111] on div "Zoom in Zoom out Find my location Powered by Esri -92.29989, 44.35220 Loading..." at bounding box center [572, 114] width 492 height 220
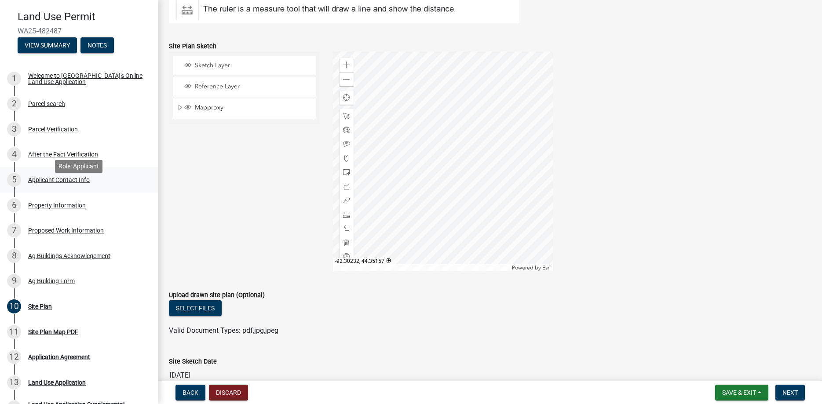
scroll to position [90, 0]
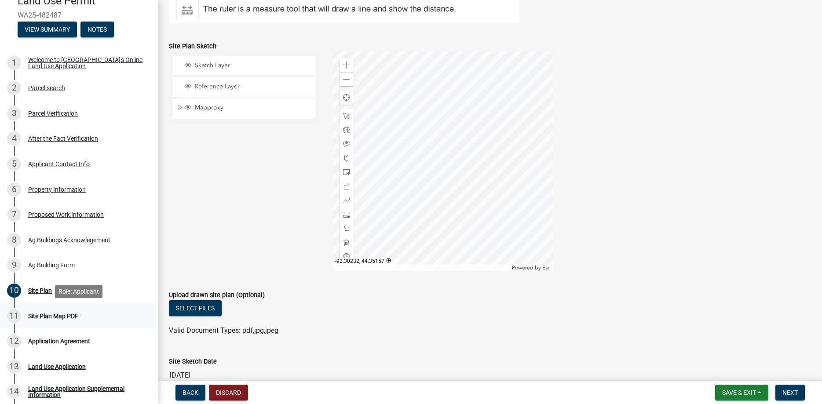
click at [49, 316] on div "Site Plan Map PDF" at bounding box center [53, 316] width 50 height 6
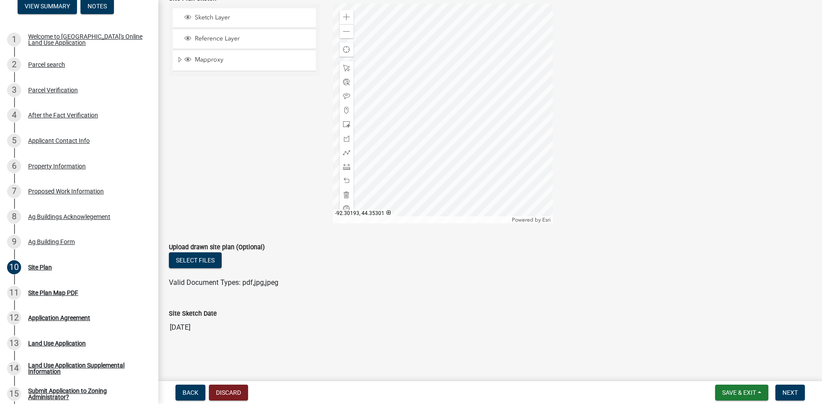
scroll to position [351, 0]
click at [195, 262] on button "Select files" at bounding box center [195, 260] width 53 height 16
click at [201, 259] on button "Select files" at bounding box center [195, 260] width 53 height 16
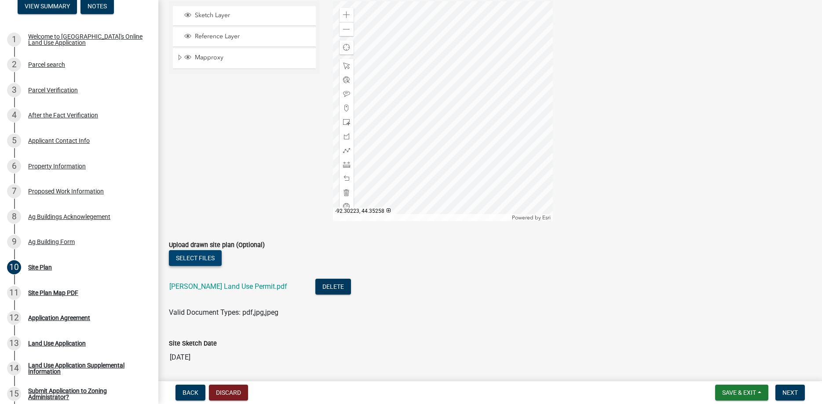
scroll to position [383, 0]
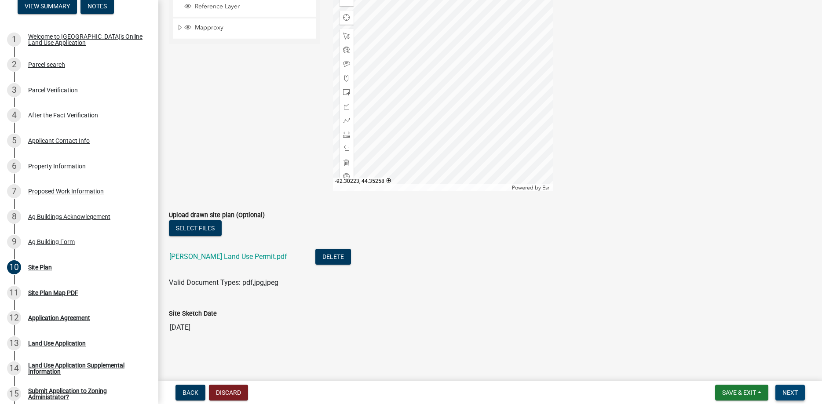
click at [789, 392] on span "Next" at bounding box center [789, 392] width 15 height 7
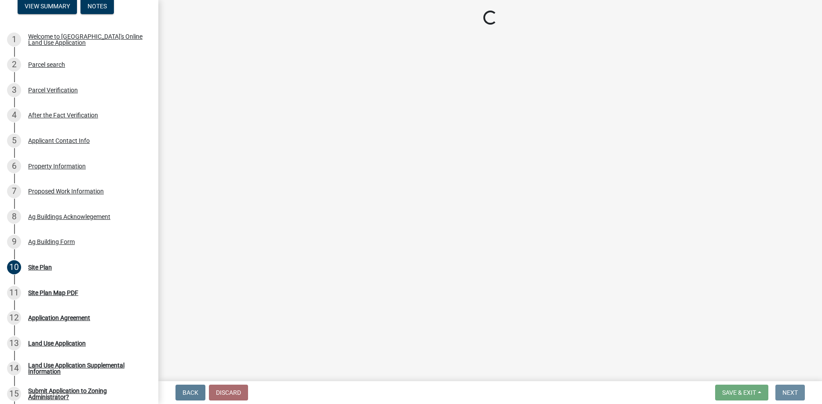
scroll to position [0, 0]
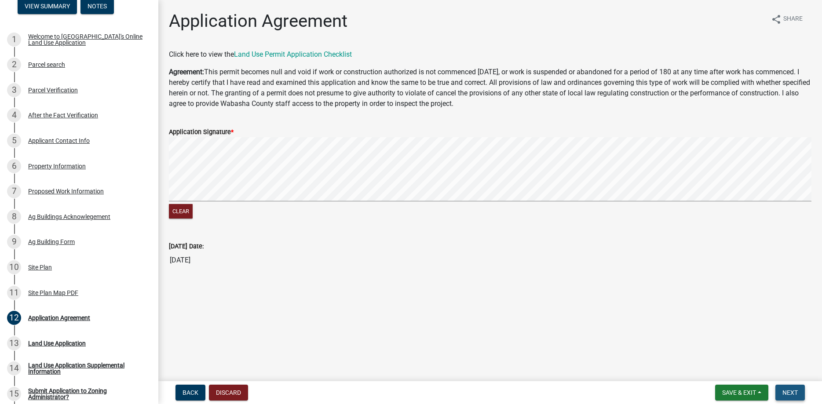
click at [790, 391] on span "Next" at bounding box center [789, 392] width 15 height 7
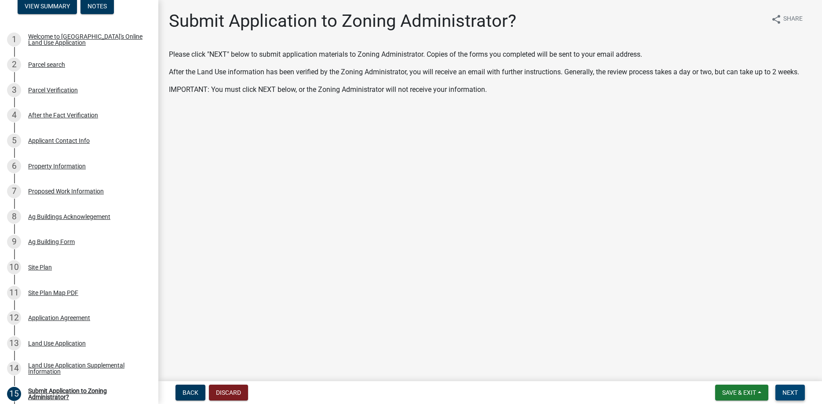
click at [791, 393] on span "Next" at bounding box center [789, 392] width 15 height 7
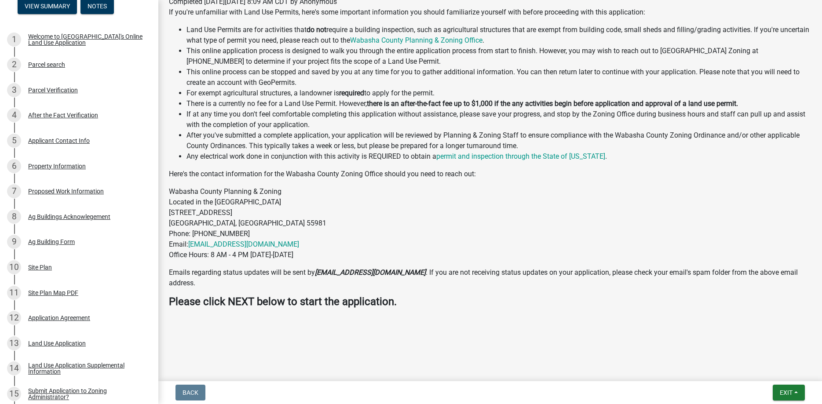
scroll to position [159, 0]
